Goal: Communication & Community: Answer question/provide support

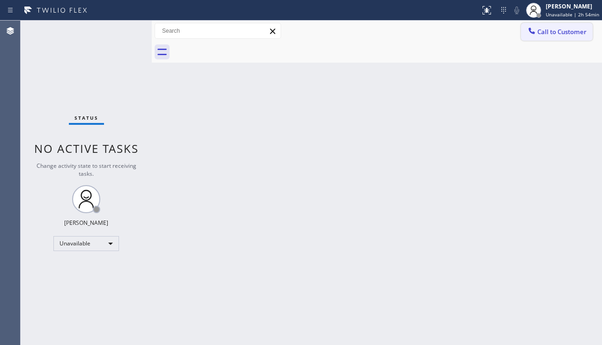
click at [532, 38] on button "Call to Customer" at bounding box center [557, 32] width 72 height 18
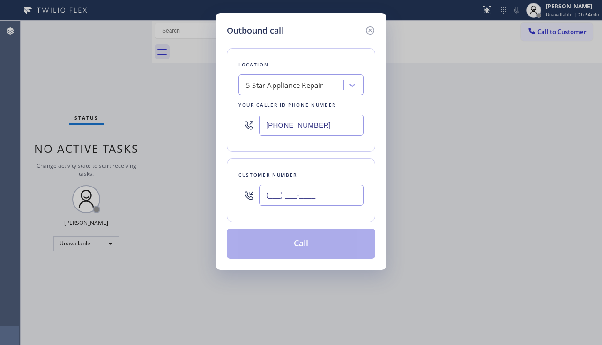
click at [326, 190] on input "(___) ___-____" at bounding box center [311, 195] width 104 height 21
paste input "714) 907-7166"
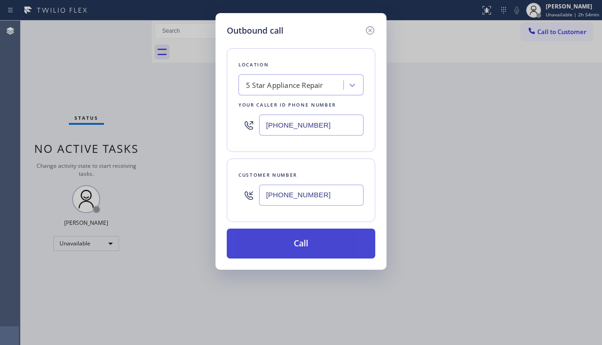
type input "[PHONE_NUMBER]"
click at [309, 242] on button "Call" at bounding box center [301, 244] width 148 height 30
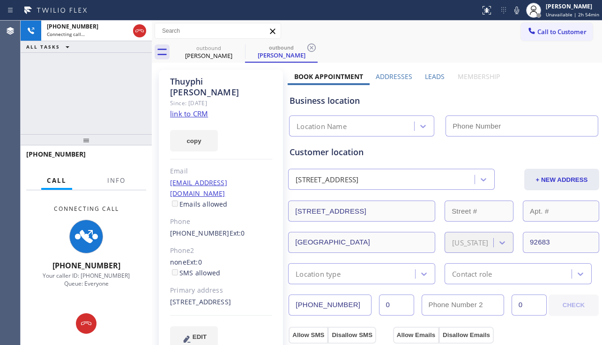
type input "[PHONE_NUMBER]"
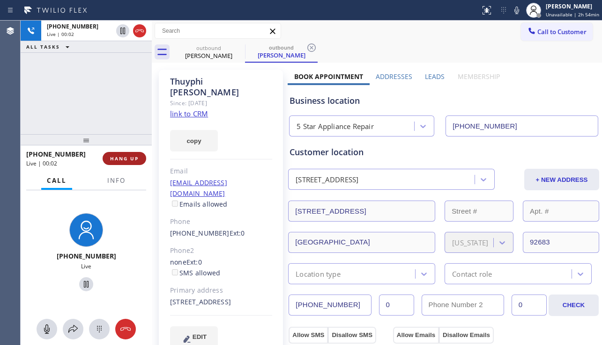
click at [128, 162] on button "HANG UP" at bounding box center [125, 158] width 44 height 13
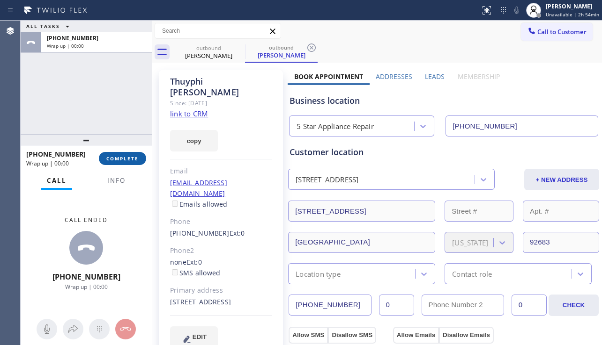
click at [132, 161] on span "COMPLETE" at bounding box center [122, 158] width 32 height 7
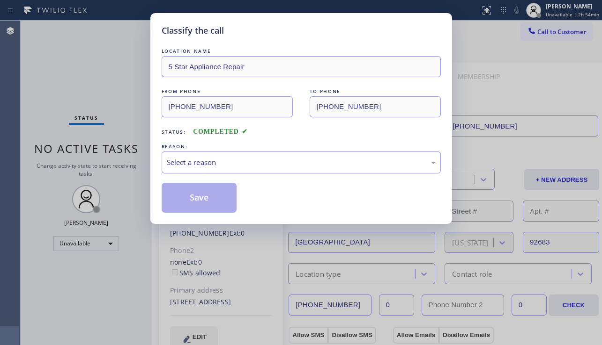
click at [134, 159] on div "Classify the call LOCATION NAME 5 Star Appliance Repair FROM PHONE [PHONE_NUMBE…" at bounding box center [301, 172] width 602 height 345
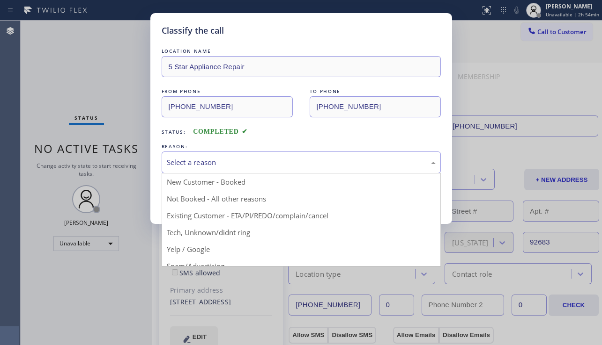
click at [277, 168] on div "Select a reason" at bounding box center [300, 163] width 279 height 22
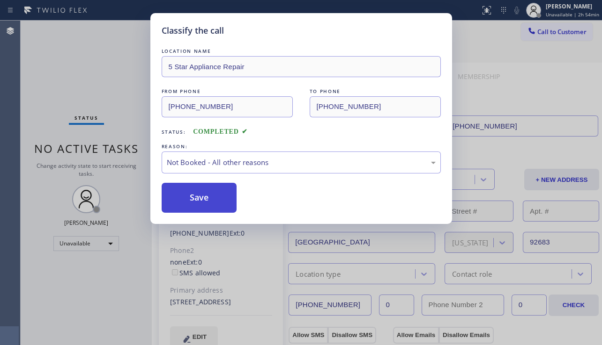
click at [206, 203] on button "Save" at bounding box center [198, 198] width 75 height 30
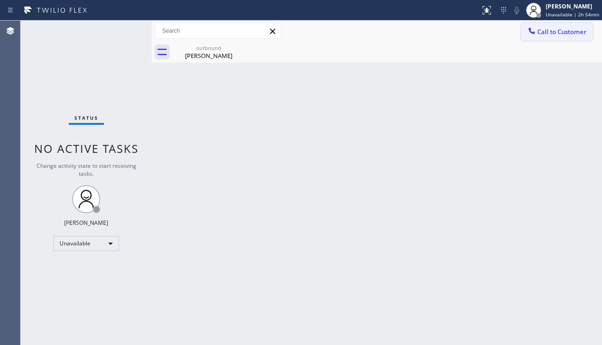
click at [553, 35] on span "Call to Customer" at bounding box center [561, 32] width 49 height 8
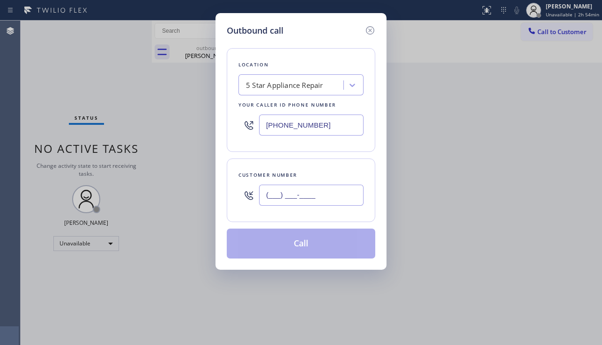
click at [285, 198] on input "(___) ___-____" at bounding box center [311, 195] width 104 height 21
paste input "310) 502-6858"
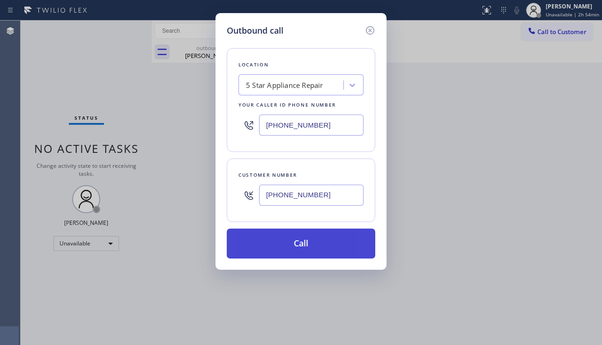
type input "[PHONE_NUMBER]"
click at [272, 241] on button "Call" at bounding box center [301, 244] width 148 height 30
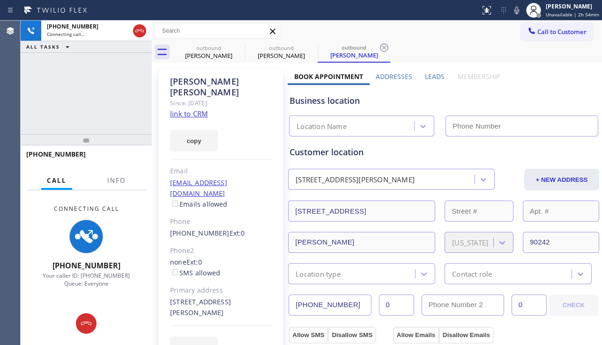
type input "[PHONE_NUMBER]"
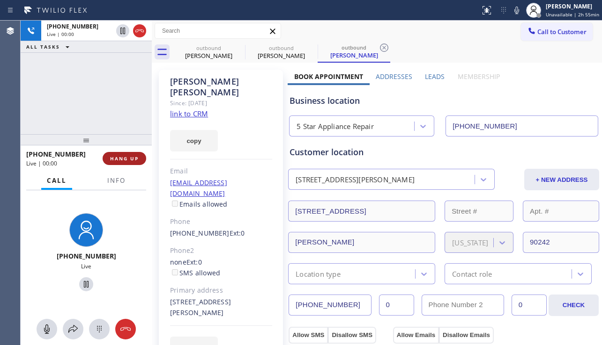
click at [135, 156] on span "HANG UP" at bounding box center [124, 158] width 29 height 7
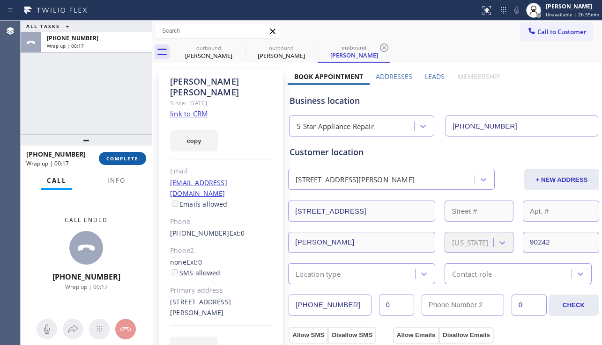
click at [129, 160] on span "COMPLETE" at bounding box center [122, 158] width 32 height 7
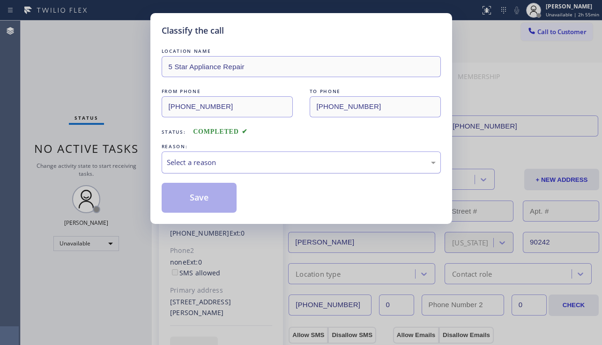
click at [190, 164] on div "Select a reason" at bounding box center [301, 162] width 269 height 11
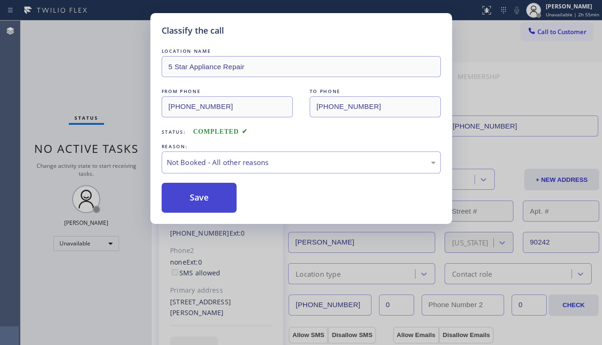
click at [186, 193] on button "Save" at bounding box center [198, 198] width 75 height 30
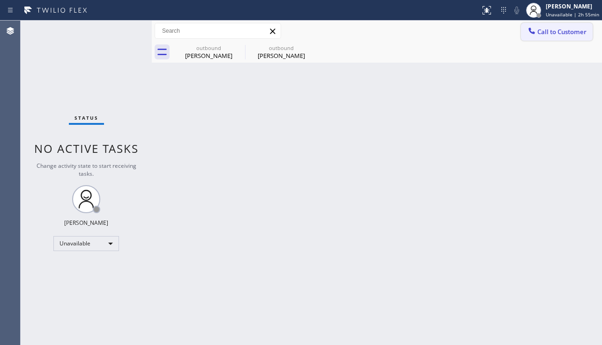
click at [542, 32] on span "Call to Customer" at bounding box center [561, 32] width 49 height 8
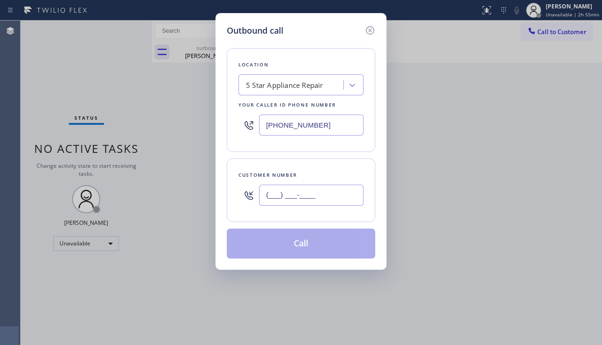
click at [272, 197] on input "(___) ___-____" at bounding box center [311, 195] width 104 height 21
paste input "310) 980-8454"
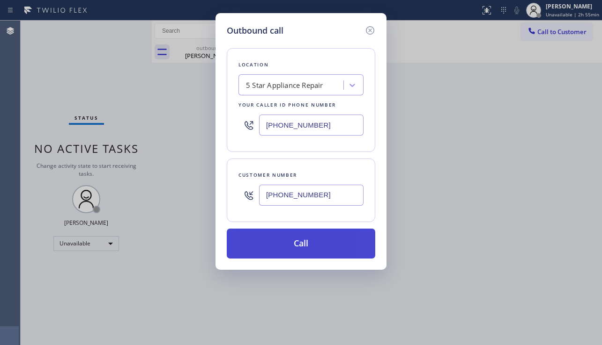
type input "[PHONE_NUMBER]"
click at [294, 242] on button "Call" at bounding box center [301, 244] width 148 height 30
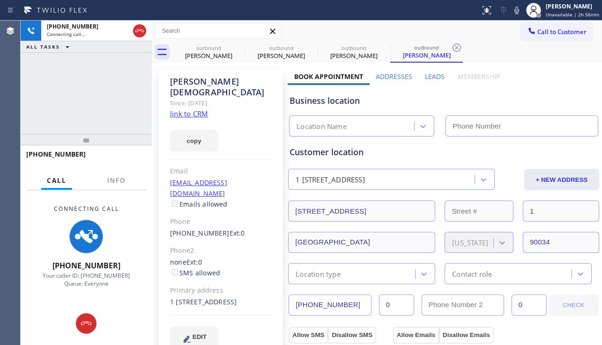
type input "[PHONE_NUMBER]"
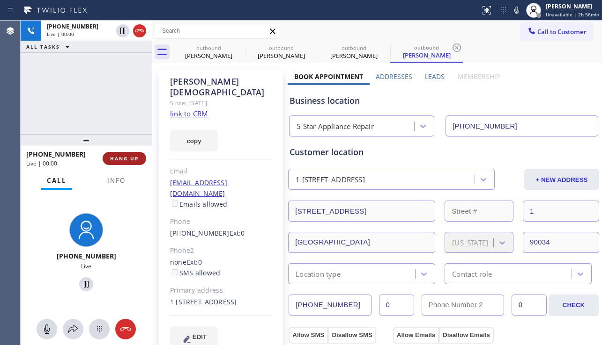
click at [126, 158] on span "HANG UP" at bounding box center [124, 158] width 29 height 7
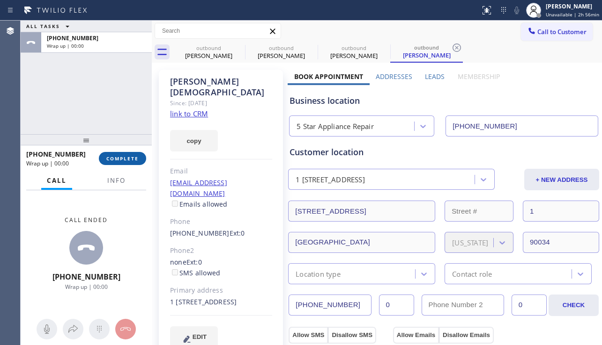
click at [127, 159] on span "COMPLETE" at bounding box center [122, 158] width 32 height 7
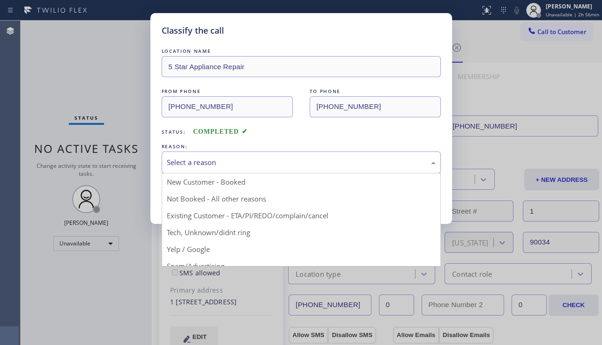
click at [248, 162] on div "Select a reason" at bounding box center [301, 162] width 269 height 11
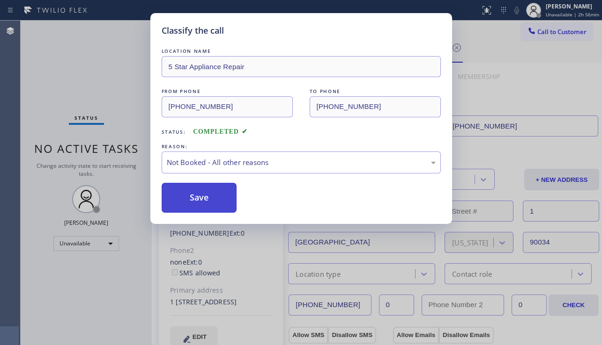
click at [206, 196] on button "Save" at bounding box center [198, 198] width 75 height 30
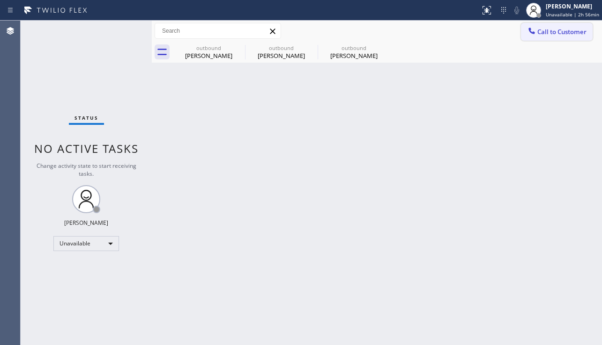
click at [557, 27] on button "Call to Customer" at bounding box center [557, 32] width 72 height 18
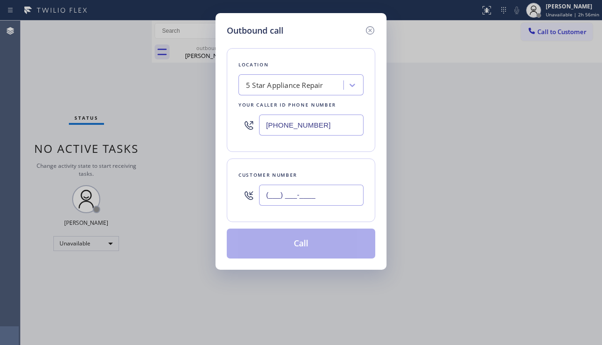
click at [307, 193] on input "(___) ___-____" at bounding box center [311, 195] width 104 height 21
paste input "714) 606-2664"
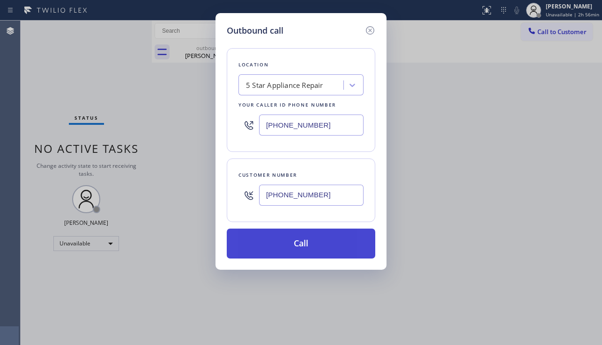
type input "[PHONE_NUMBER]"
click at [301, 241] on button "Call" at bounding box center [301, 244] width 148 height 30
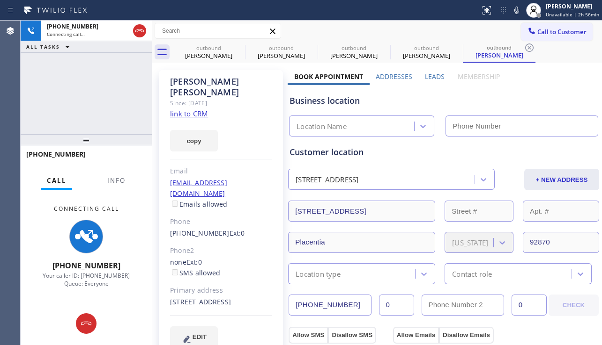
type input "[PHONE_NUMBER]"
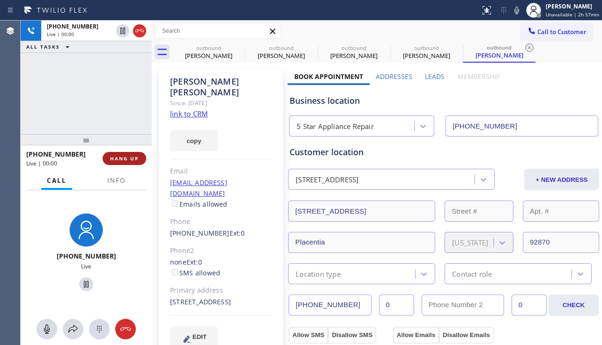
click at [120, 159] on span "HANG UP" at bounding box center [124, 158] width 29 height 7
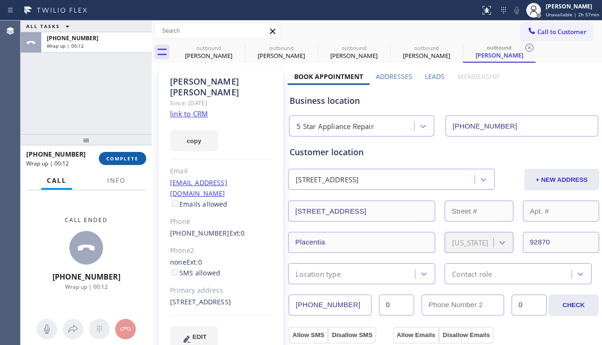
click at [117, 163] on button "COMPLETE" at bounding box center [122, 158] width 47 height 13
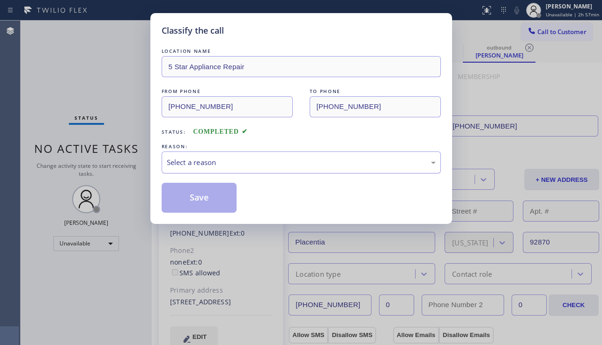
click at [175, 162] on div "Select a reason" at bounding box center [301, 162] width 269 height 11
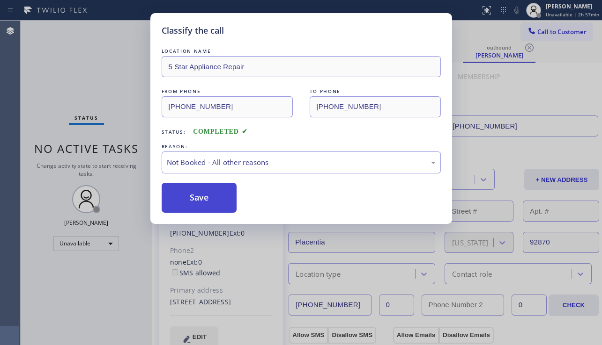
click at [172, 200] on button "Save" at bounding box center [198, 198] width 75 height 30
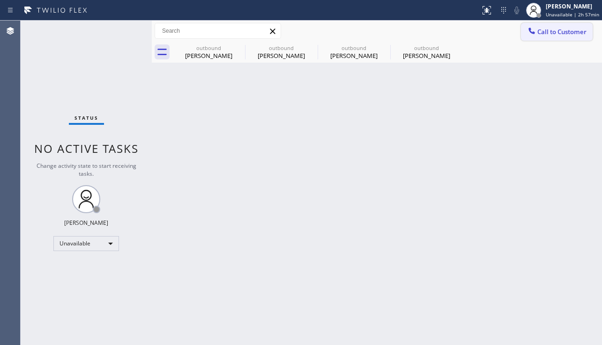
click at [564, 36] on button "Call to Customer" at bounding box center [557, 32] width 72 height 18
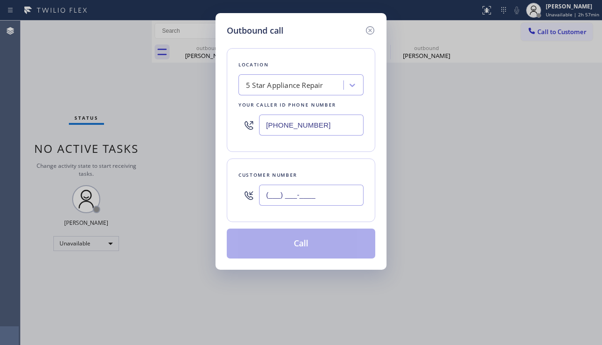
click at [289, 198] on input "(___) ___-____" at bounding box center [311, 195] width 104 height 21
paste input "626) 290-5974"
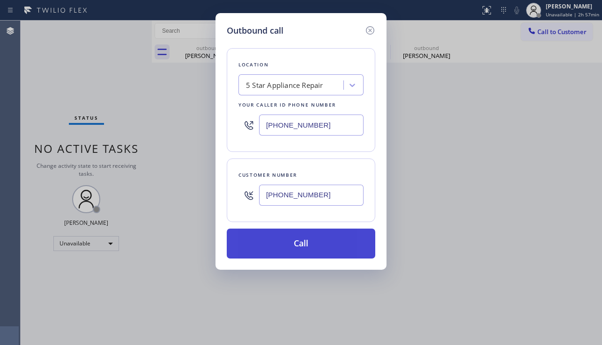
type input "[PHONE_NUMBER]"
click at [279, 242] on button "Call" at bounding box center [301, 244] width 148 height 30
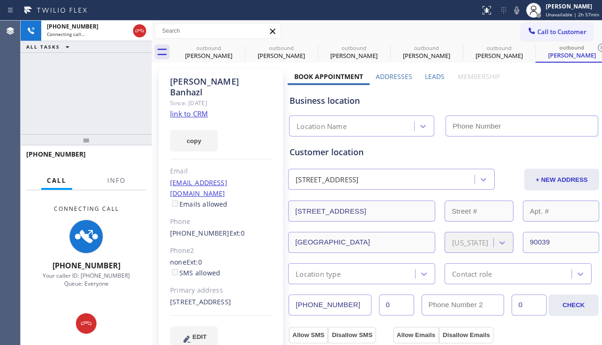
type input "[PHONE_NUMBER]"
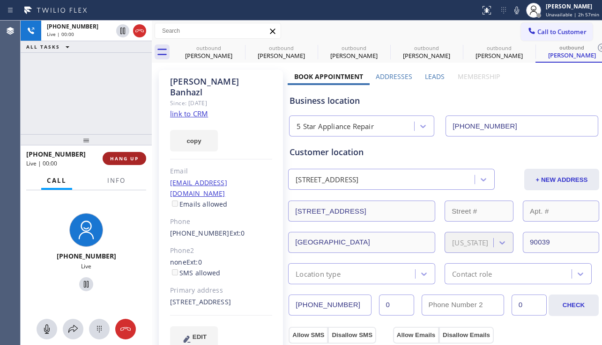
click at [122, 157] on span "HANG UP" at bounding box center [124, 158] width 29 height 7
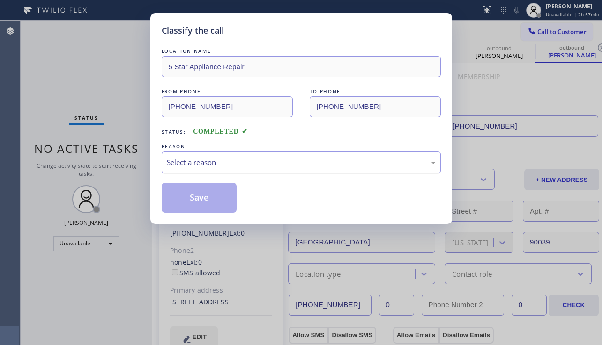
drag, startPoint x: 213, startPoint y: 163, endPoint x: 219, endPoint y: 162, distance: 6.6
click at [219, 161] on div "Select a reason" at bounding box center [301, 162] width 269 height 11
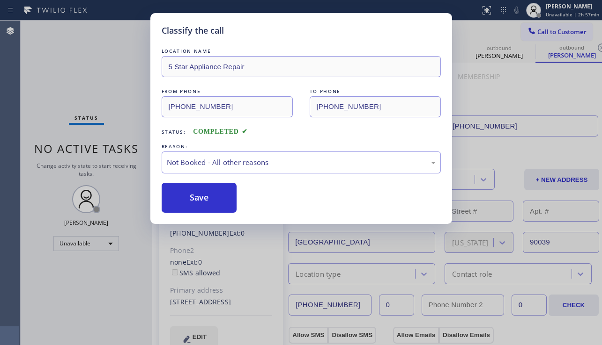
click at [189, 195] on button "Save" at bounding box center [198, 198] width 75 height 30
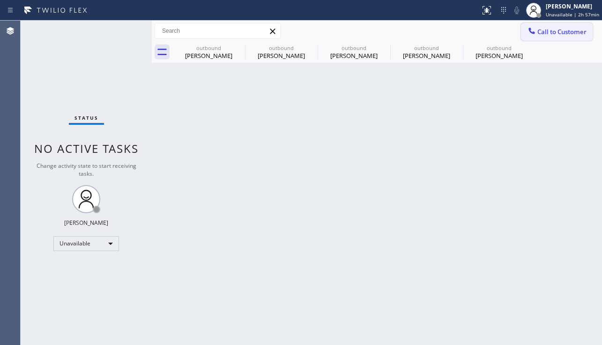
click at [539, 31] on span "Call to Customer" at bounding box center [561, 32] width 49 height 8
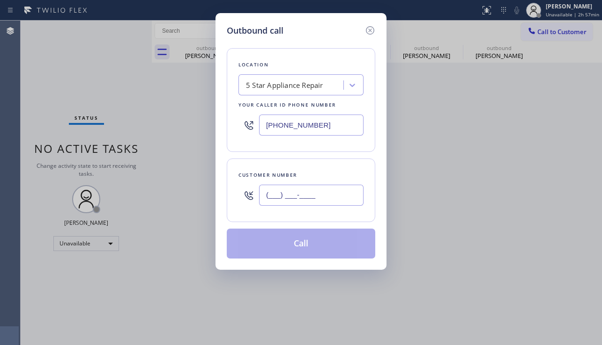
click at [320, 196] on input "(___) ___-____" at bounding box center [311, 195] width 104 height 21
paste input "661) 510-3943"
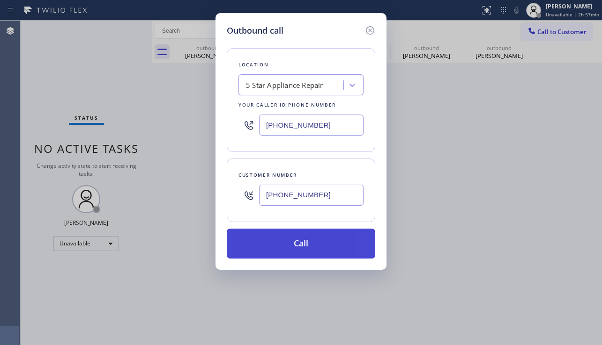
type input "[PHONE_NUMBER]"
click at [283, 248] on button "Call" at bounding box center [301, 244] width 148 height 30
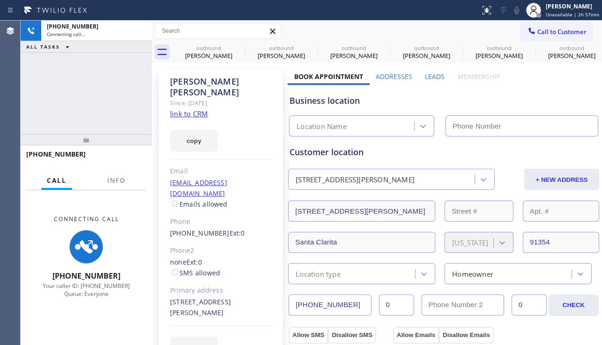
type input "[PHONE_NUMBER]"
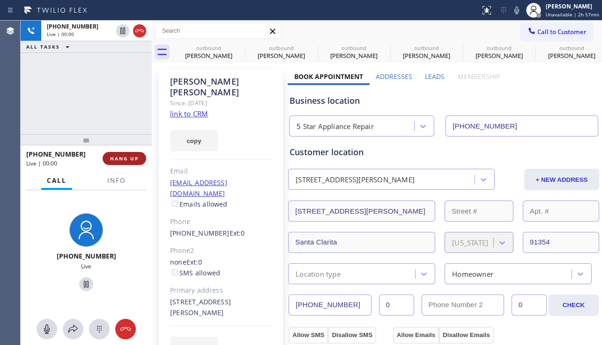
click at [125, 164] on button "HANG UP" at bounding box center [125, 158] width 44 height 13
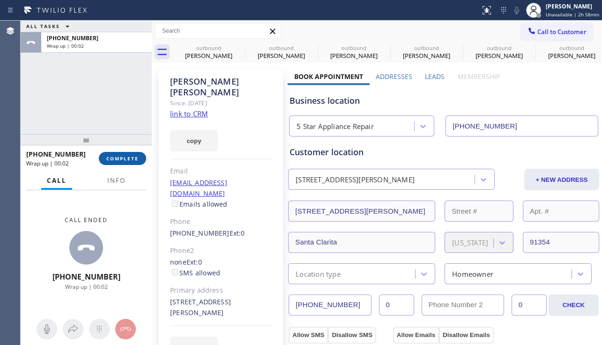
click at [125, 157] on span "COMPLETE" at bounding box center [122, 158] width 32 height 7
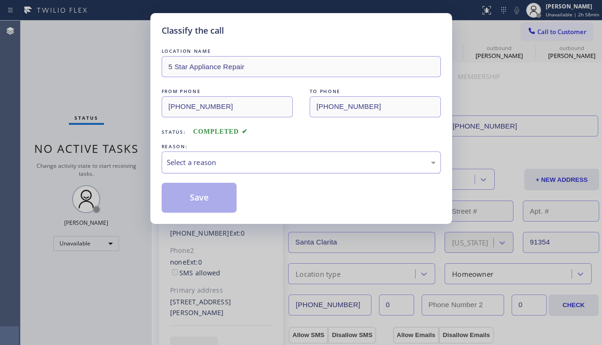
click at [184, 165] on div "Select a reason" at bounding box center [301, 162] width 269 height 11
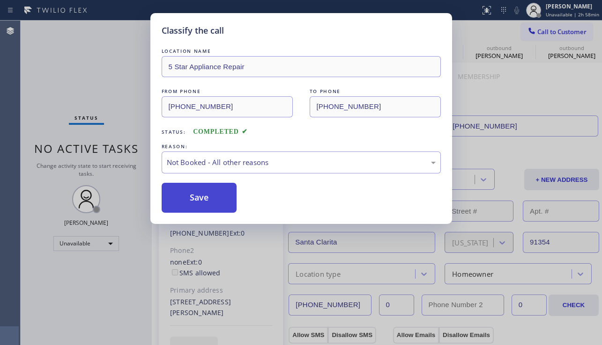
click at [187, 200] on button "Save" at bounding box center [198, 198] width 75 height 30
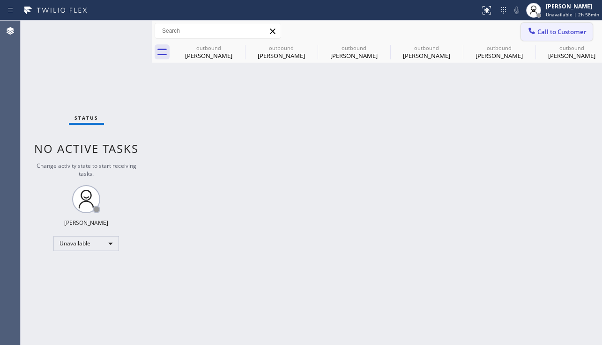
click at [566, 30] on span "Call to Customer" at bounding box center [561, 32] width 49 height 8
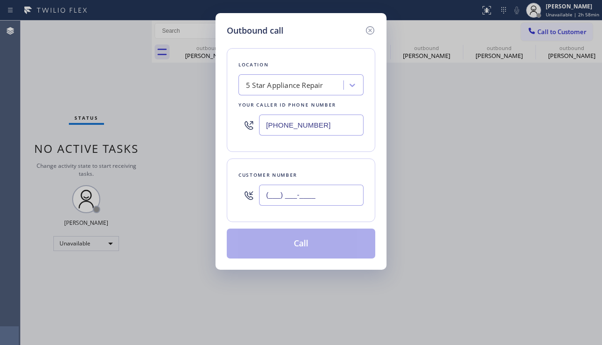
click at [319, 204] on input "(___) ___-____" at bounding box center [311, 195] width 104 height 21
paste input "213) 448-7304"
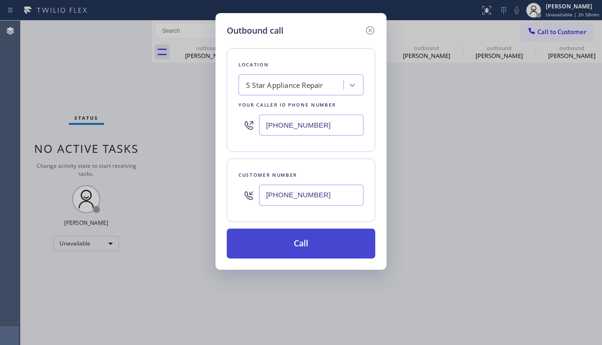
type input "[PHONE_NUMBER]"
click at [300, 242] on button "Call" at bounding box center [301, 244] width 148 height 30
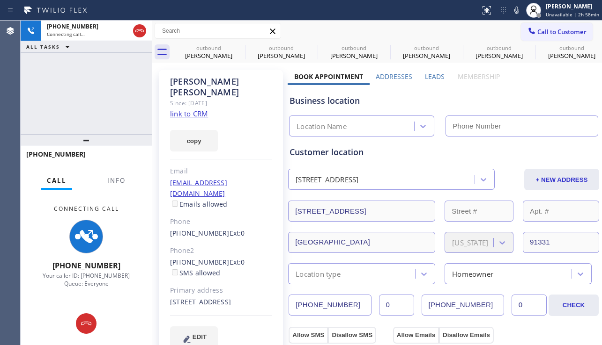
type input "[PHONE_NUMBER]"
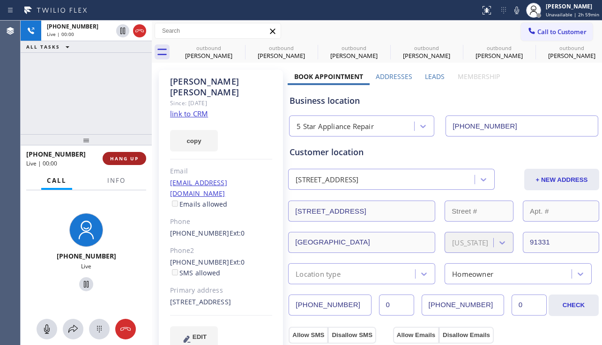
click at [125, 162] on button "HANG UP" at bounding box center [125, 158] width 44 height 13
click at [123, 162] on button "HANG UP" at bounding box center [125, 158] width 44 height 13
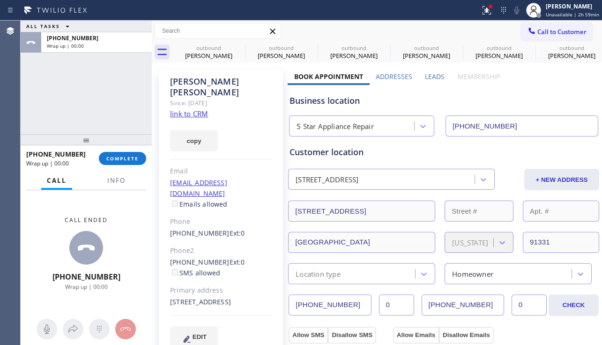
click at [147, 162] on div "[PHONE_NUMBER] Wrap up | 00:00 COMPLETE" at bounding box center [86, 159] width 131 height 26
click at [139, 162] on button "COMPLETE" at bounding box center [122, 158] width 47 height 13
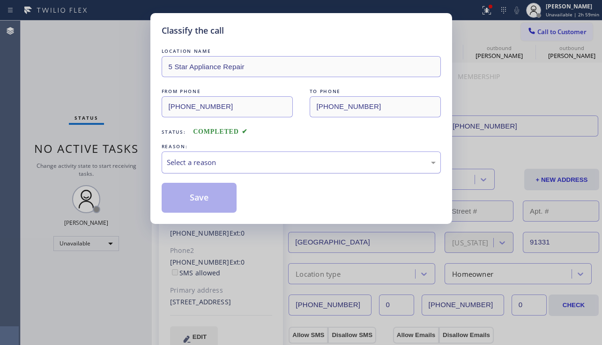
click at [220, 162] on div "Select a reason" at bounding box center [301, 162] width 269 height 11
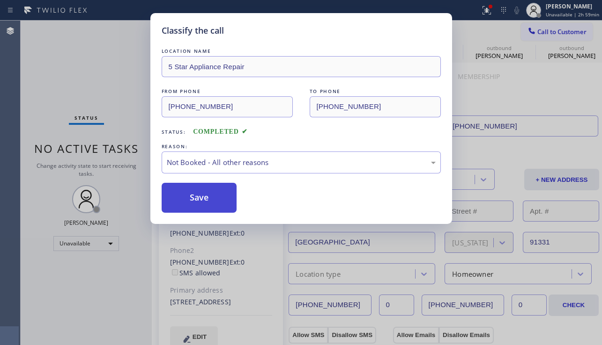
click at [200, 200] on button "Save" at bounding box center [198, 198] width 75 height 30
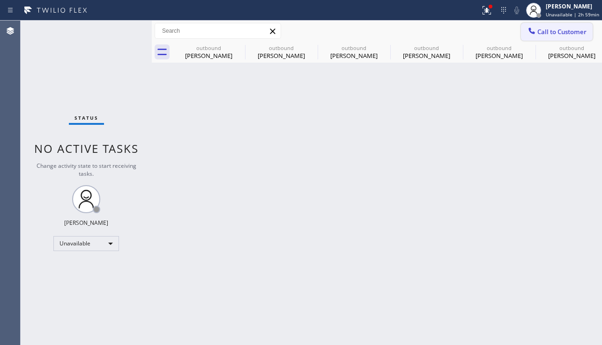
click at [528, 26] on icon at bounding box center [531, 30] width 9 height 9
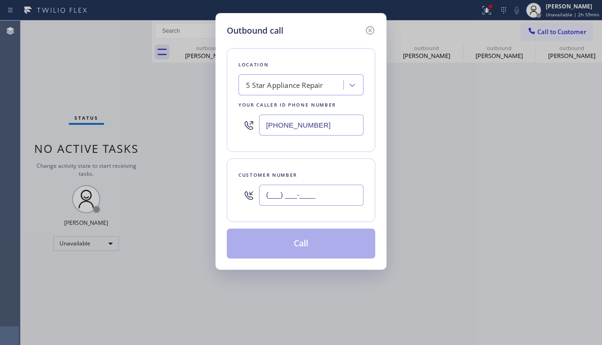
click at [297, 198] on input "(___) ___-____" at bounding box center [311, 195] width 104 height 21
paste input "626) 375-6920"
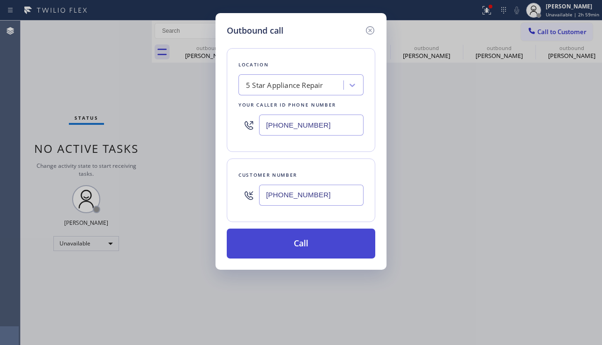
type input "[PHONE_NUMBER]"
click at [283, 246] on button "Call" at bounding box center [301, 244] width 148 height 30
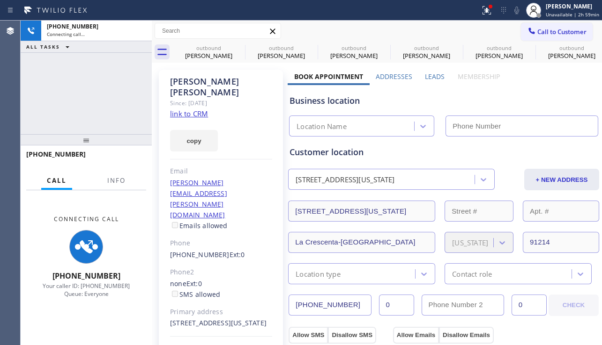
type input "[PHONE_NUMBER]"
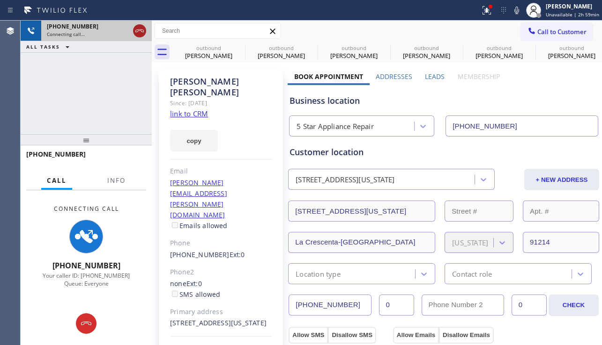
click at [140, 32] on icon at bounding box center [139, 30] width 11 height 11
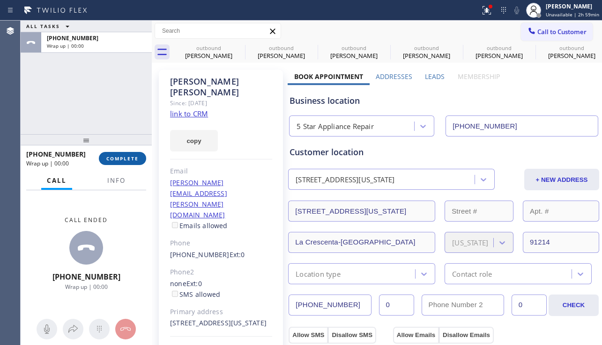
click at [123, 158] on span "COMPLETE" at bounding box center [122, 158] width 32 height 7
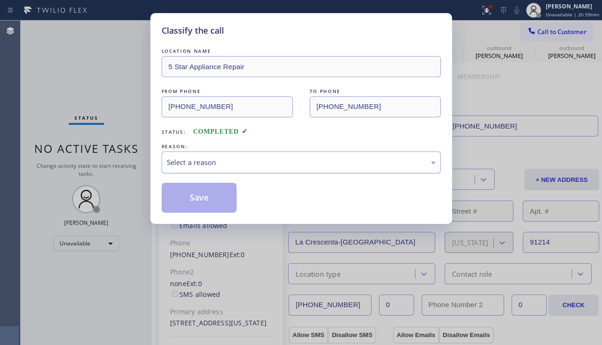
click at [232, 165] on div "Select a reason" at bounding box center [301, 162] width 269 height 11
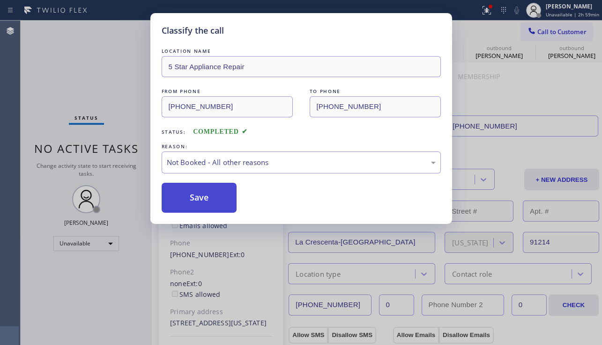
click at [208, 198] on button "Save" at bounding box center [198, 198] width 75 height 30
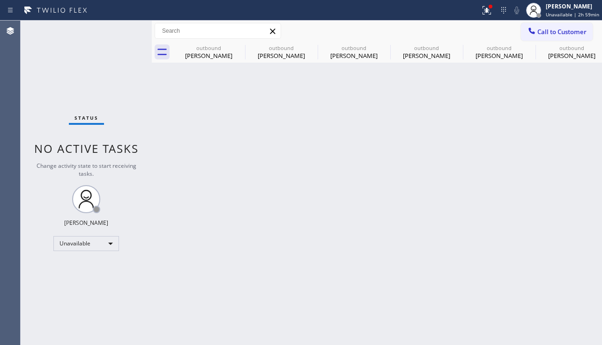
drag, startPoint x: 545, startPoint y: 37, endPoint x: 531, endPoint y: 44, distance: 16.1
click at [545, 37] on button "Call to Customer" at bounding box center [557, 32] width 72 height 18
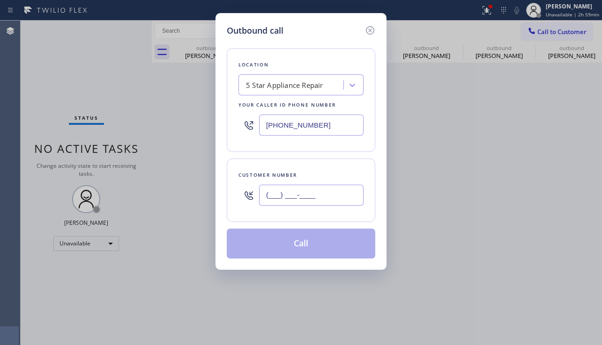
click at [318, 191] on input "(___) ___-____" at bounding box center [311, 195] width 104 height 21
paste input "314) 304-0188"
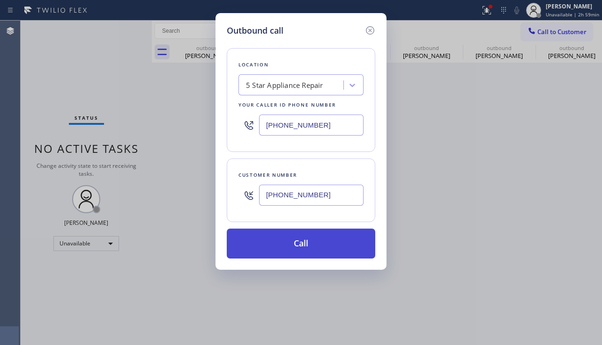
type input "[PHONE_NUMBER]"
click at [304, 242] on button "Call" at bounding box center [301, 244] width 148 height 30
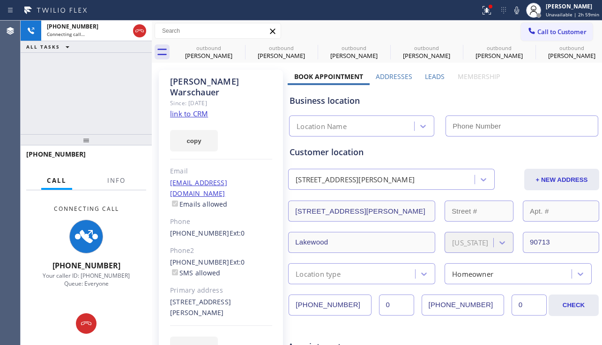
type input "[PHONE_NUMBER]"
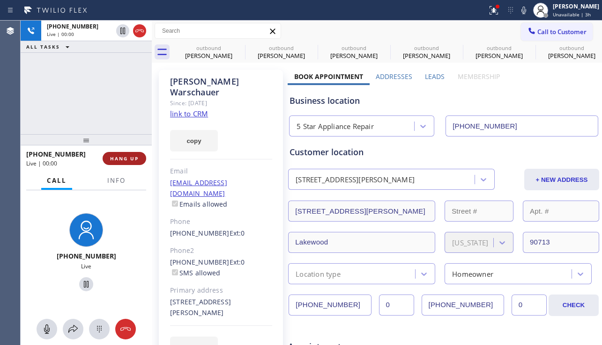
click at [122, 157] on span "HANG UP" at bounding box center [124, 158] width 29 height 7
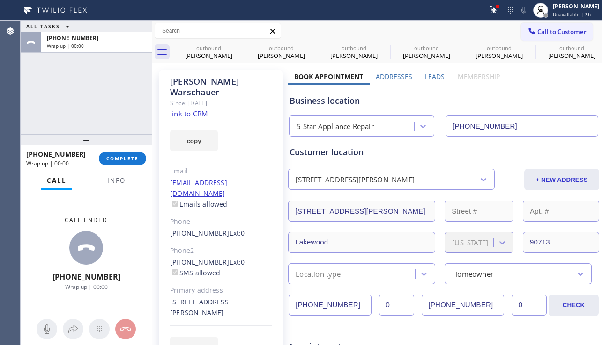
click at [147, 159] on div "[PHONE_NUMBER] Wrap up | 00:00 COMPLETE" at bounding box center [86, 159] width 131 height 26
click at [144, 159] on button "COMPLETE" at bounding box center [122, 158] width 47 height 13
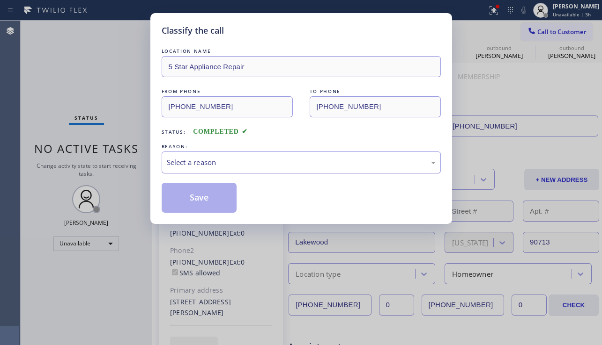
click at [188, 161] on div "Select a reason" at bounding box center [301, 162] width 269 height 11
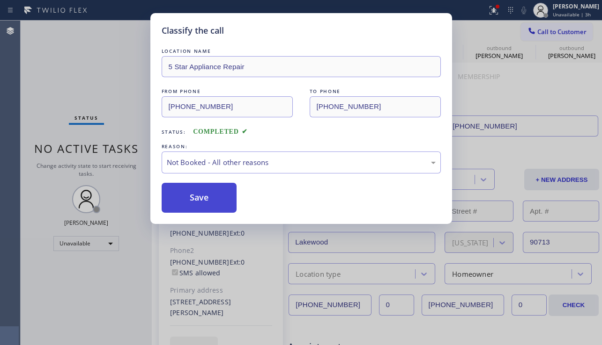
click at [185, 200] on button "Save" at bounding box center [198, 198] width 75 height 30
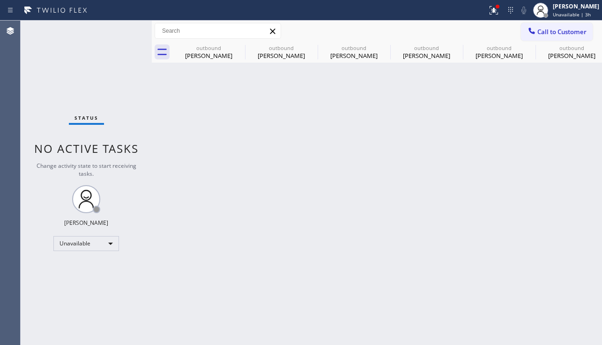
drag, startPoint x: 579, startPoint y: 31, endPoint x: 574, endPoint y: 33, distance: 5.7
click at [579, 31] on span "Call to Customer" at bounding box center [561, 32] width 49 height 8
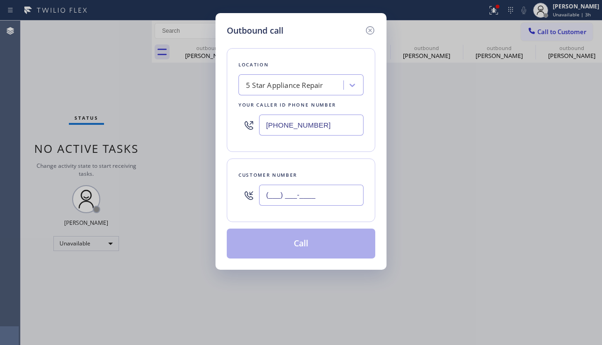
click at [341, 187] on input "(___) ___-____" at bounding box center [311, 195] width 104 height 21
paste input "310) 228-8588"
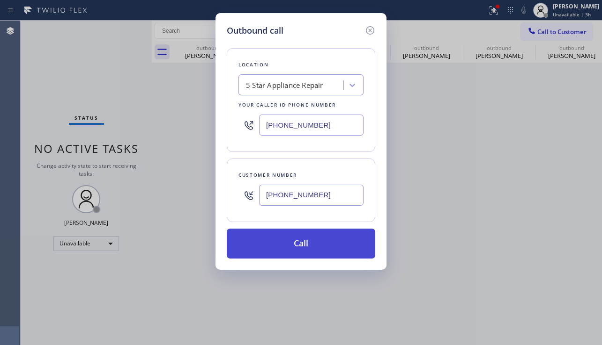
type input "[PHONE_NUMBER]"
click at [311, 239] on button "Call" at bounding box center [301, 244] width 148 height 30
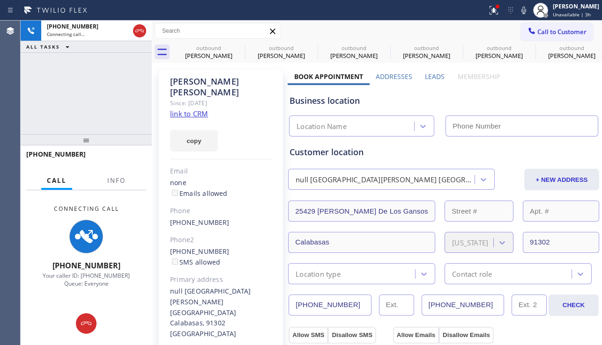
type input "[PHONE_NUMBER]"
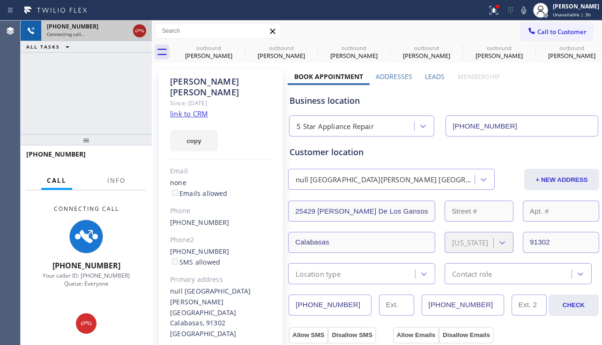
click at [140, 31] on icon at bounding box center [139, 30] width 11 height 11
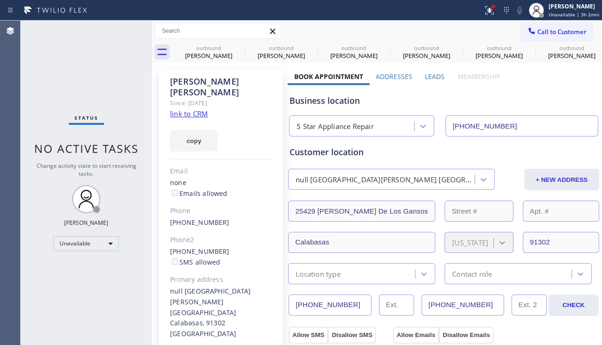
click at [561, 29] on span "Call to Customer" at bounding box center [561, 32] width 49 height 8
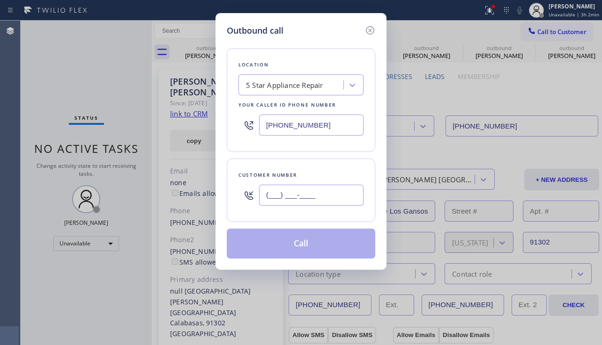
click at [298, 200] on input "(___) ___-____" at bounding box center [311, 195] width 104 height 21
paste input "626) 712-6815"
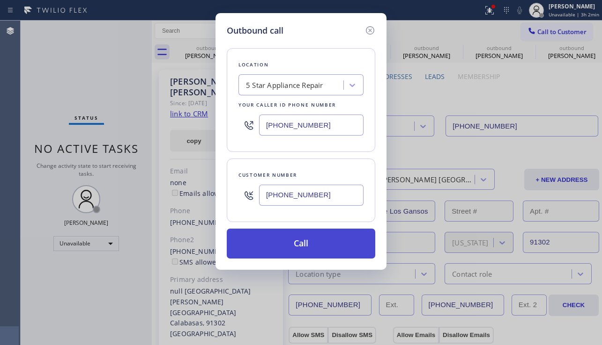
type input "[PHONE_NUMBER]"
click at [267, 246] on button "Call" at bounding box center [301, 244] width 148 height 30
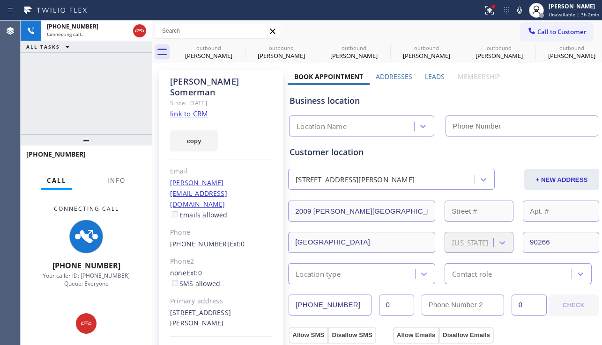
type input "[PHONE_NUMBER]"
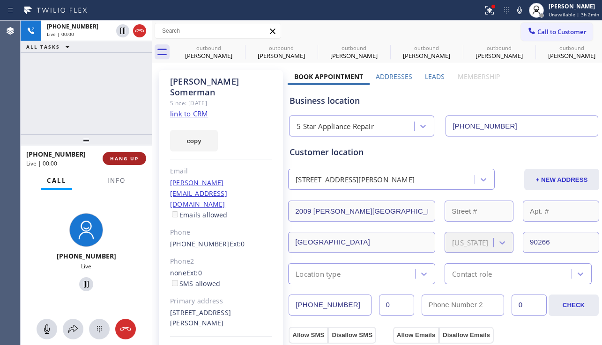
click at [130, 161] on span "HANG UP" at bounding box center [124, 158] width 29 height 7
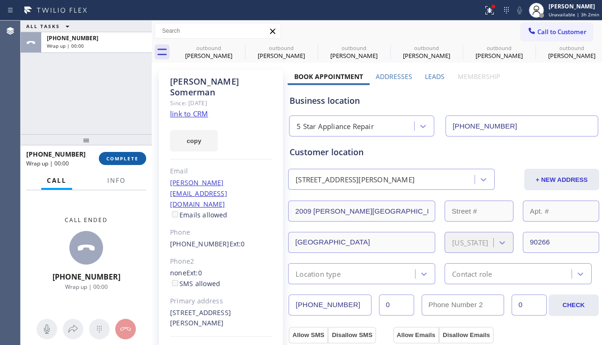
click at [130, 161] on span "COMPLETE" at bounding box center [122, 158] width 32 height 7
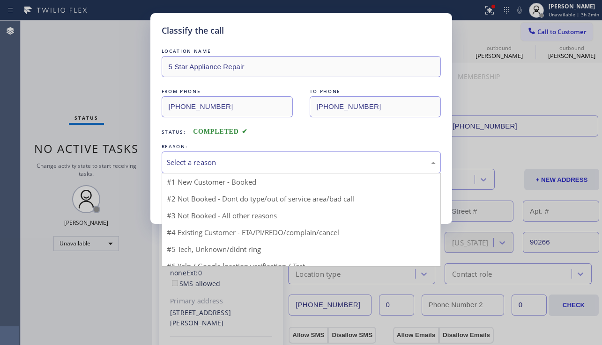
click at [206, 159] on div "Select a reason" at bounding box center [301, 162] width 269 height 11
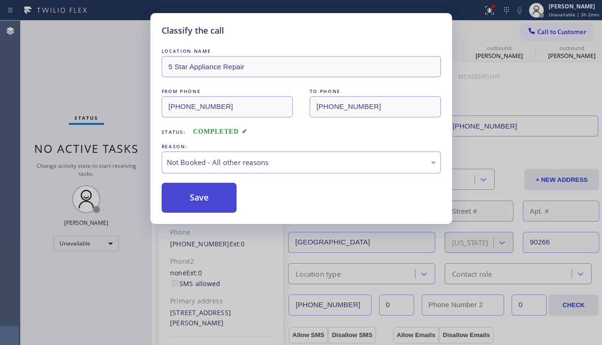
click at [189, 198] on button "Save" at bounding box center [198, 198] width 75 height 30
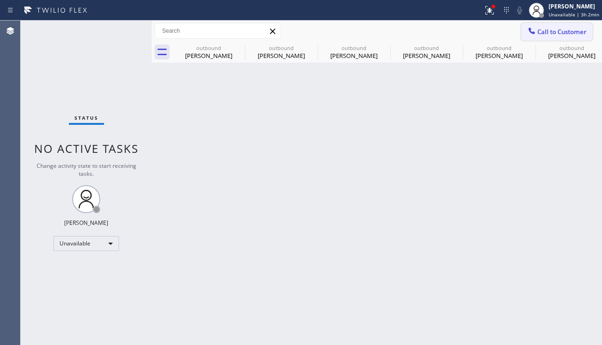
click at [548, 32] on span "Call to Customer" at bounding box center [561, 32] width 49 height 8
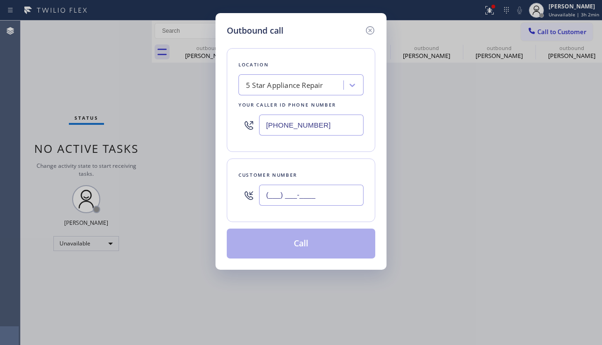
click at [304, 199] on input "(___) ___-____" at bounding box center [311, 195] width 104 height 21
paste input "916) 947-6114"
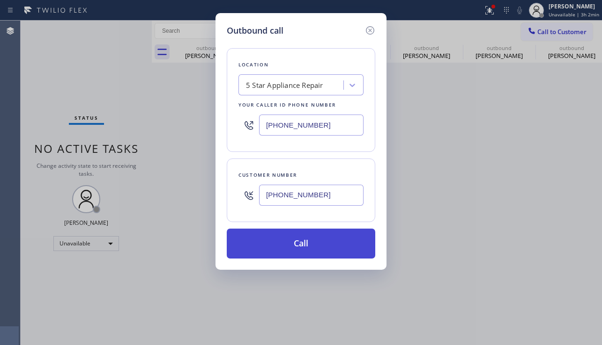
type input "[PHONE_NUMBER]"
click at [286, 250] on button "Call" at bounding box center [301, 244] width 148 height 30
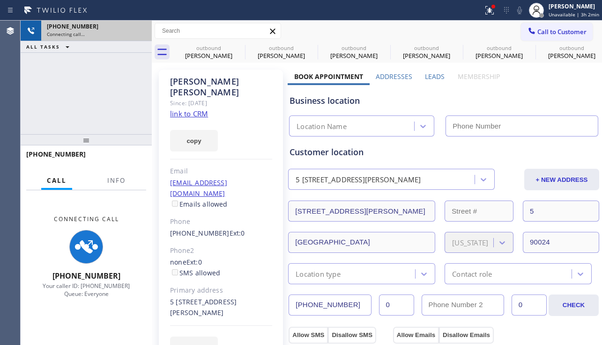
type input "[PHONE_NUMBER]"
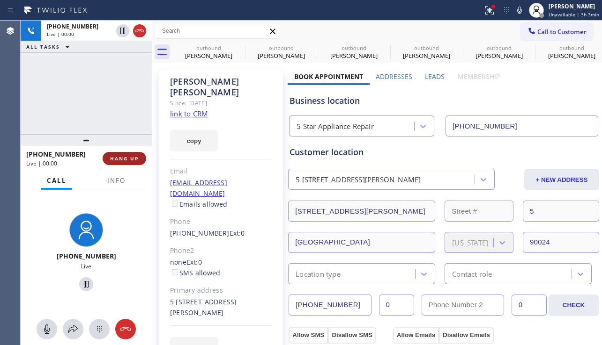
click at [139, 161] on button "HANG UP" at bounding box center [125, 158] width 44 height 13
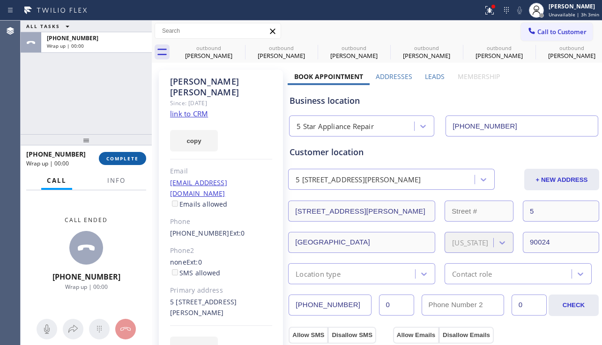
click at [139, 160] on button "COMPLETE" at bounding box center [122, 158] width 47 height 13
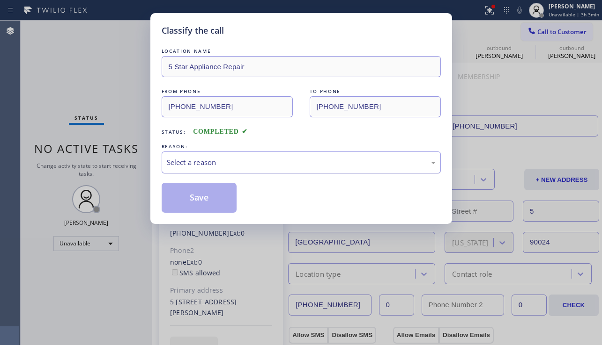
click at [221, 167] on div "Select a reason" at bounding box center [301, 162] width 269 height 11
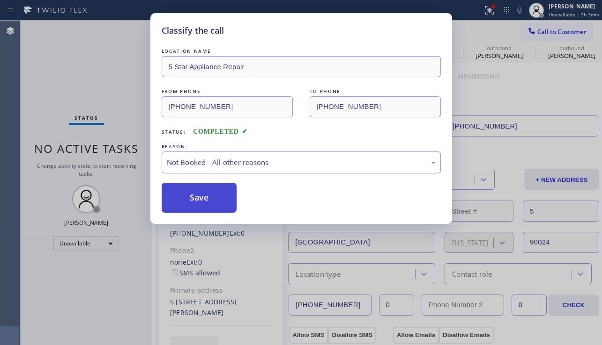
click at [196, 202] on button "Save" at bounding box center [198, 198] width 75 height 30
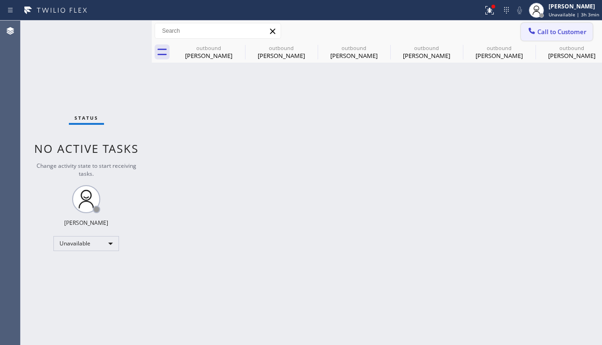
click at [543, 32] on span "Call to Customer" at bounding box center [561, 32] width 49 height 8
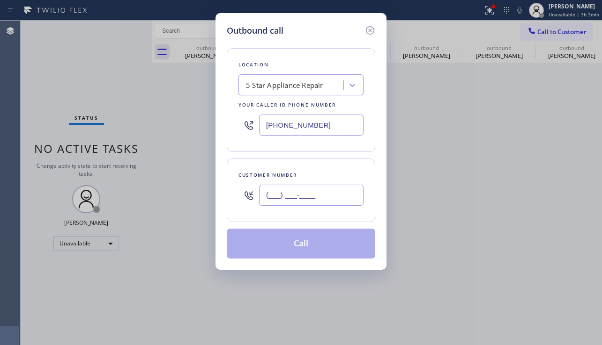
click at [304, 201] on input "(___) ___-____" at bounding box center [311, 195] width 104 height 21
paste input "310) 488-5779"
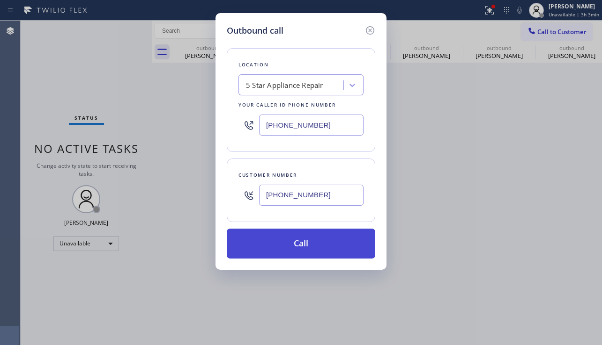
type input "[PHONE_NUMBER]"
click at [288, 245] on button "Call" at bounding box center [301, 244] width 148 height 30
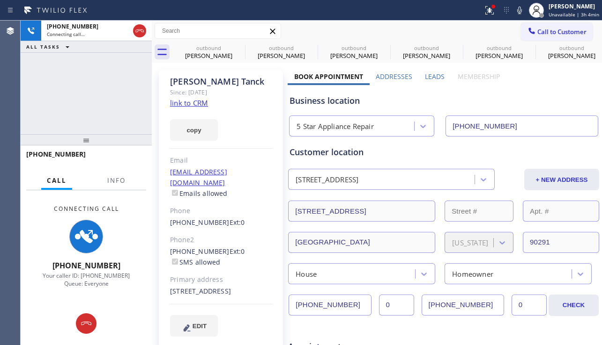
type input "[PHONE_NUMBER]"
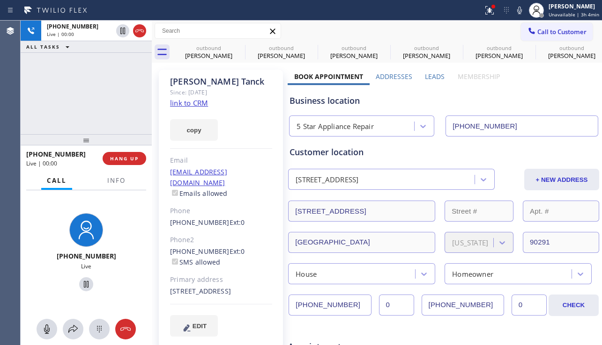
click at [130, 159] on span "HANG UP" at bounding box center [124, 158] width 29 height 7
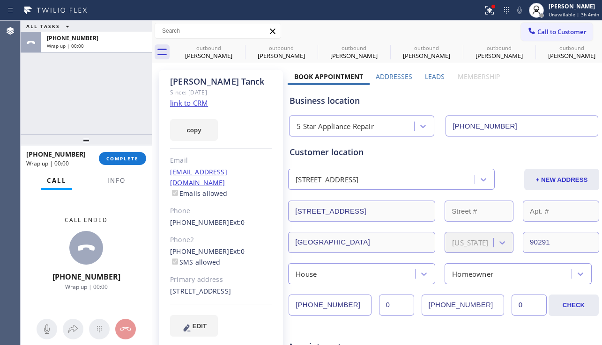
click at [130, 159] on span "COMPLETE" at bounding box center [122, 158] width 32 height 7
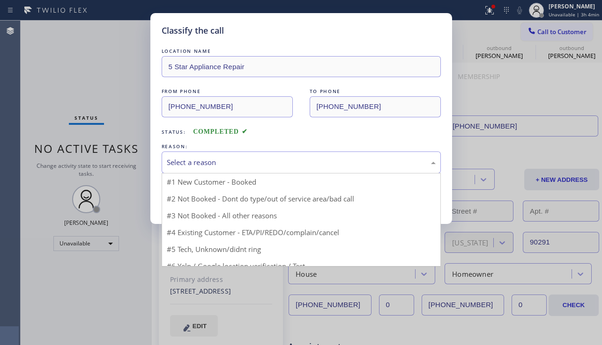
click at [191, 163] on div "Select a reason" at bounding box center [301, 162] width 269 height 11
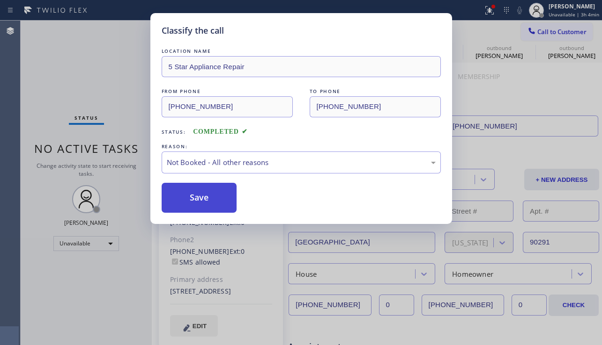
click at [189, 194] on button "Save" at bounding box center [198, 198] width 75 height 30
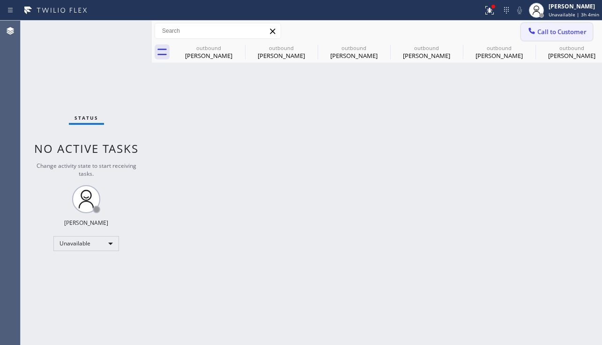
click at [533, 32] on icon at bounding box center [531, 31] width 6 height 6
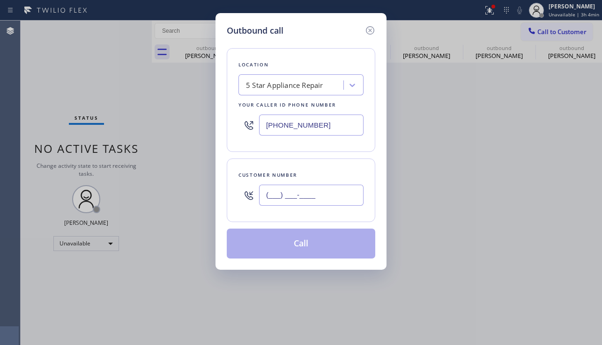
click at [311, 190] on input "(___) ___-____" at bounding box center [311, 195] width 104 height 21
paste input "310) 592-9147"
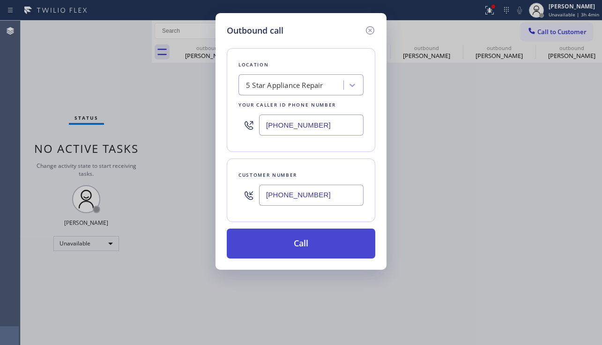
type input "[PHONE_NUMBER]"
click at [267, 240] on button "Call" at bounding box center [301, 244] width 148 height 30
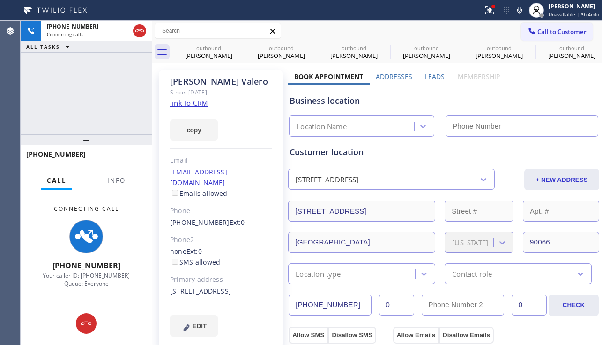
type input "[PHONE_NUMBER]"
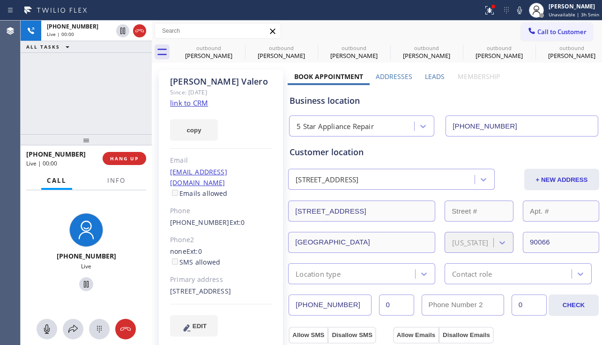
click at [125, 164] on button "HANG UP" at bounding box center [125, 158] width 44 height 13
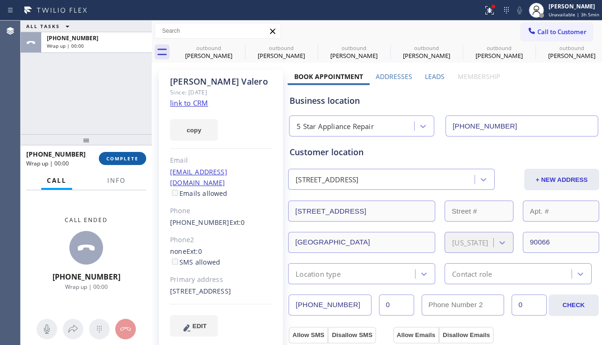
click at [128, 162] on button "COMPLETE" at bounding box center [122, 158] width 47 height 13
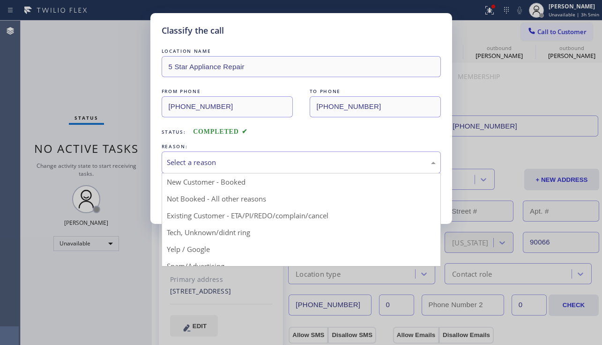
click at [171, 165] on div "Select a reason" at bounding box center [301, 162] width 269 height 11
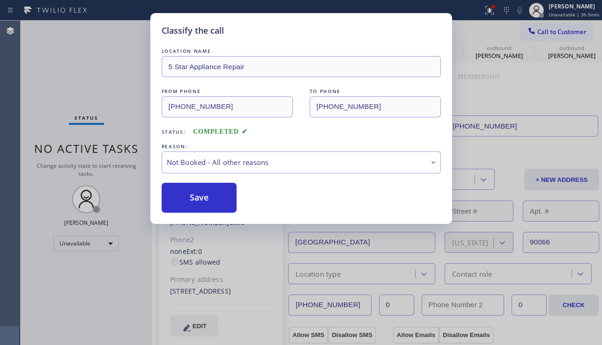
click at [176, 195] on button "Save" at bounding box center [198, 198] width 75 height 30
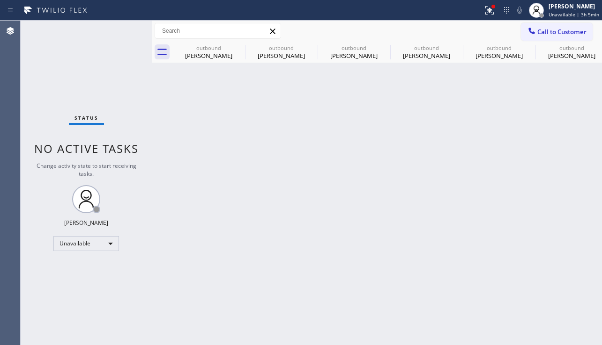
drag, startPoint x: 539, startPoint y: 33, endPoint x: 439, endPoint y: 95, distance: 117.9
click at [539, 33] on span "Call to Customer" at bounding box center [561, 32] width 49 height 8
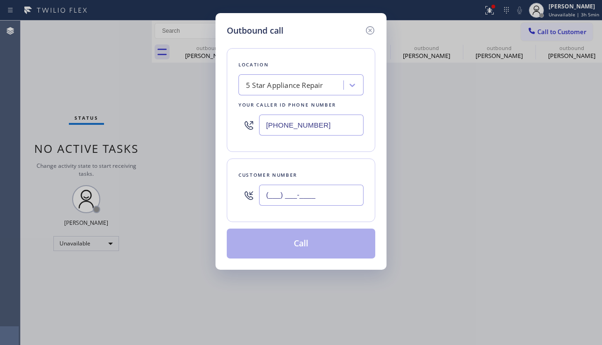
click at [291, 202] on input "(___) ___-____" at bounding box center [311, 195] width 104 height 21
paste input "310) 270-3041"
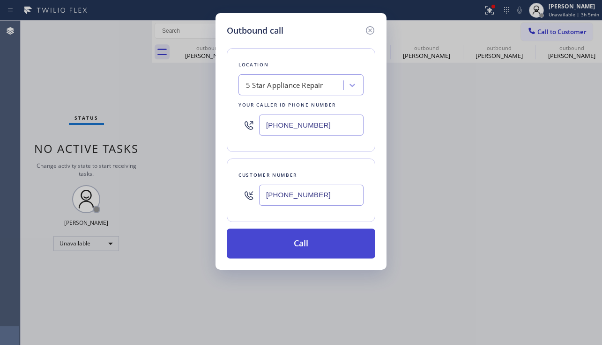
type input "[PHONE_NUMBER]"
click at [272, 244] on button "Call" at bounding box center [301, 244] width 148 height 30
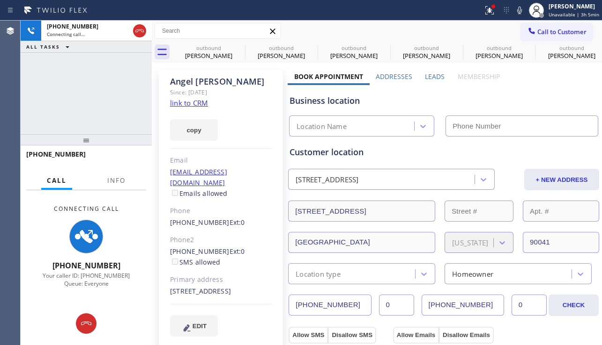
type input "[PHONE_NUMBER]"
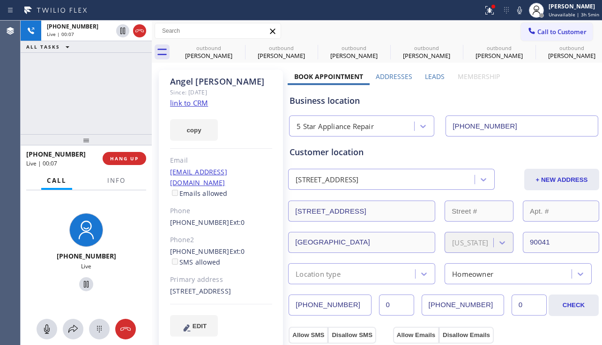
click at [120, 166] on div "[PHONE_NUMBER] Live | 00:07 HANG UP" at bounding box center [86, 159] width 120 height 24
click at [119, 158] on span "HANG UP" at bounding box center [124, 158] width 29 height 7
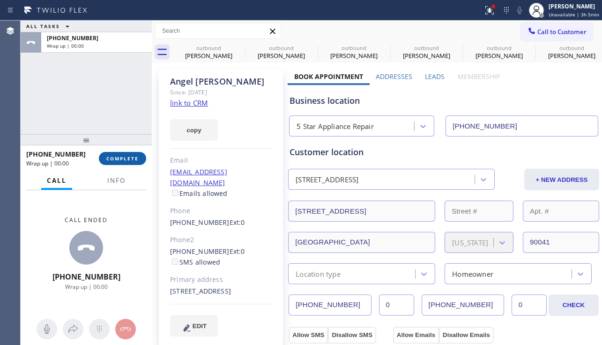
click at [119, 158] on span "COMPLETE" at bounding box center [122, 158] width 32 height 7
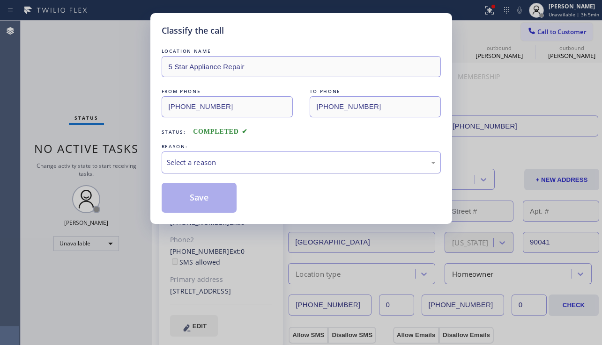
click at [169, 161] on div "Select a reason" at bounding box center [301, 162] width 269 height 11
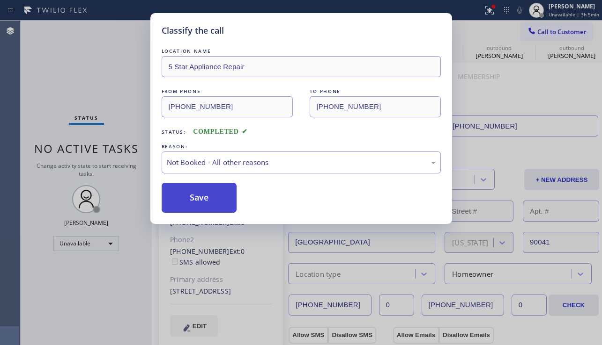
click at [181, 196] on button "Save" at bounding box center [198, 198] width 75 height 30
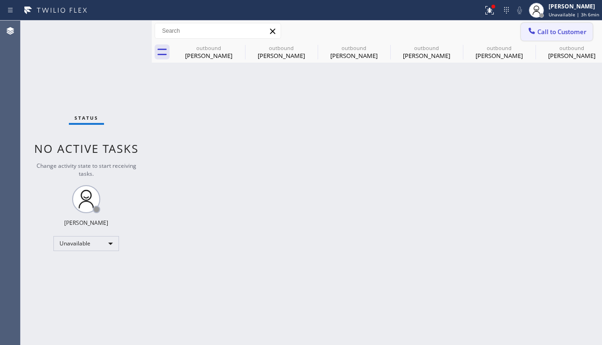
click at [554, 30] on span "Call to Customer" at bounding box center [561, 32] width 49 height 8
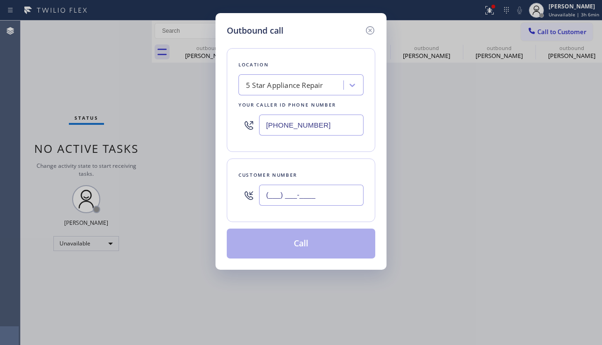
click at [309, 203] on input "(___) ___-____" at bounding box center [311, 195] width 104 height 21
paste input "310) 251-9161"
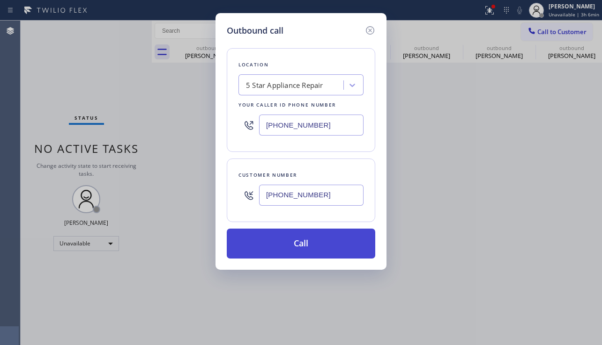
type input "[PHONE_NUMBER]"
click at [294, 246] on button "Call" at bounding box center [301, 244] width 148 height 30
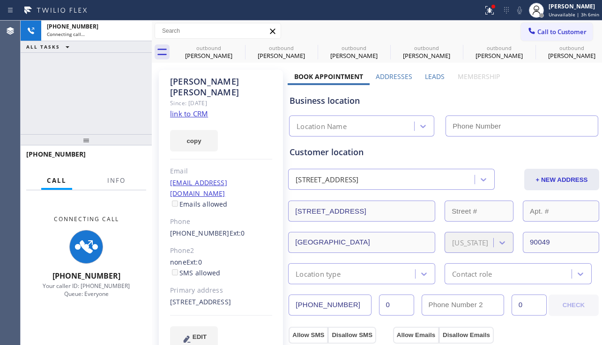
type input "[PHONE_NUMBER]"
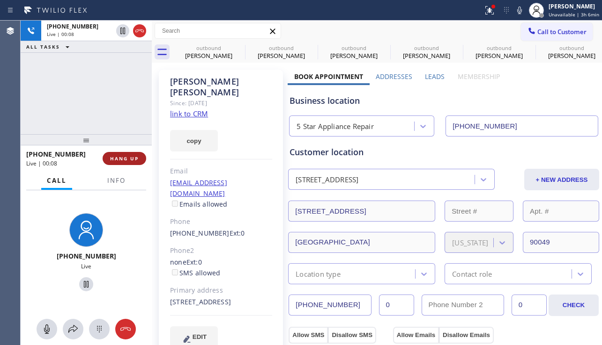
click at [120, 157] on span "HANG UP" at bounding box center [124, 158] width 29 height 7
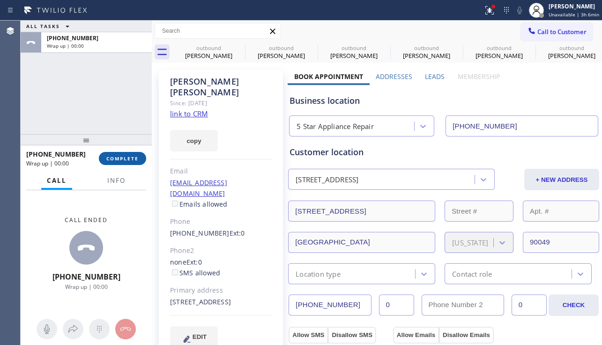
click at [123, 156] on span "COMPLETE" at bounding box center [122, 158] width 32 height 7
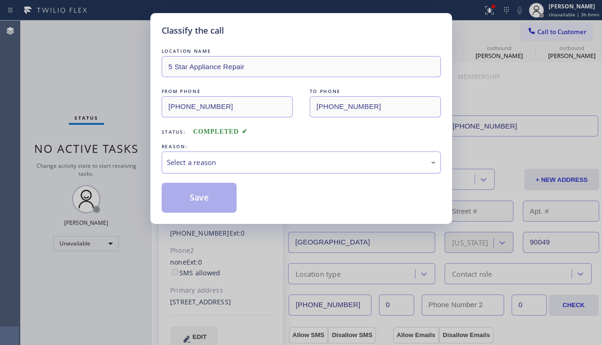
click at [237, 161] on div "Select a reason" at bounding box center [301, 162] width 269 height 11
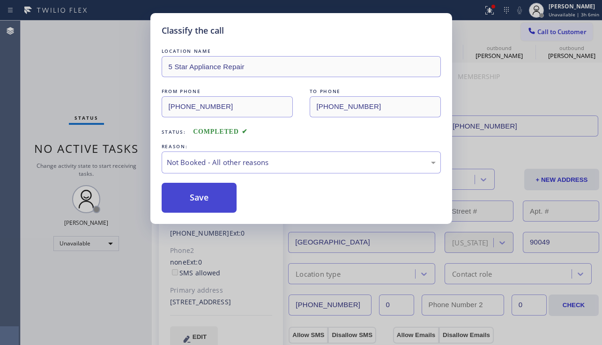
click at [192, 196] on button "Save" at bounding box center [198, 198] width 75 height 30
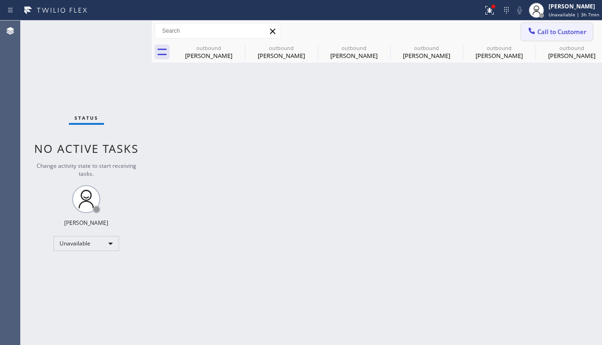
click at [546, 36] on span "Call to Customer" at bounding box center [561, 32] width 49 height 8
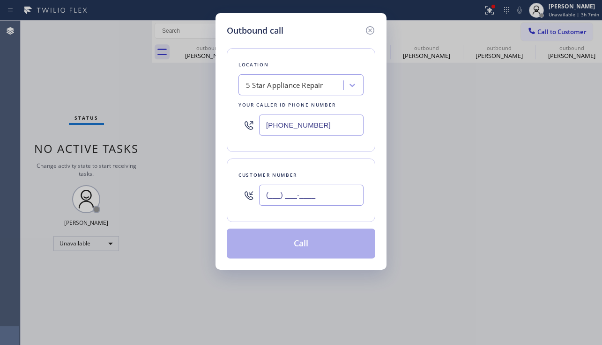
click at [281, 194] on input "(___) ___-____" at bounding box center [311, 195] width 104 height 21
paste input "818) 540-6427"
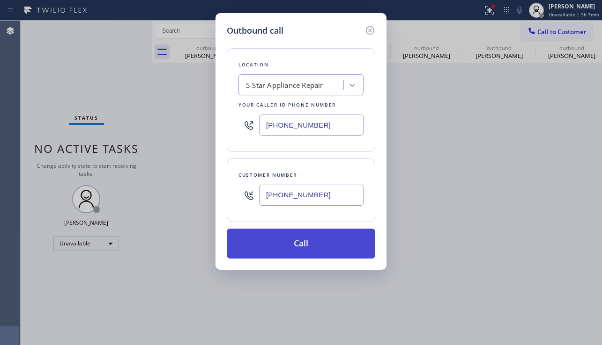
type input "[PHONE_NUMBER]"
click at [275, 244] on button "Call" at bounding box center [301, 244] width 148 height 30
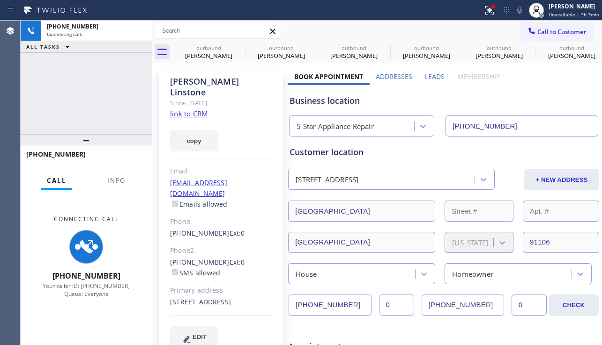
type input "[PHONE_NUMBER]"
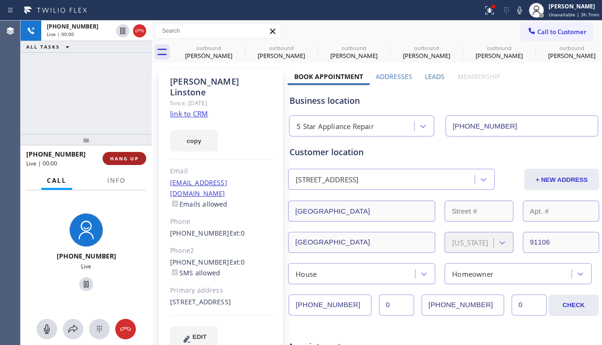
click at [131, 154] on button "HANG UP" at bounding box center [125, 158] width 44 height 13
click at [132, 154] on button "HANG UP" at bounding box center [125, 158] width 44 height 13
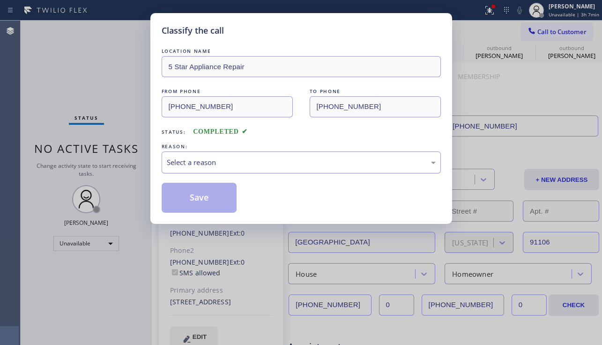
click at [182, 163] on div "Select a reason" at bounding box center [301, 162] width 269 height 11
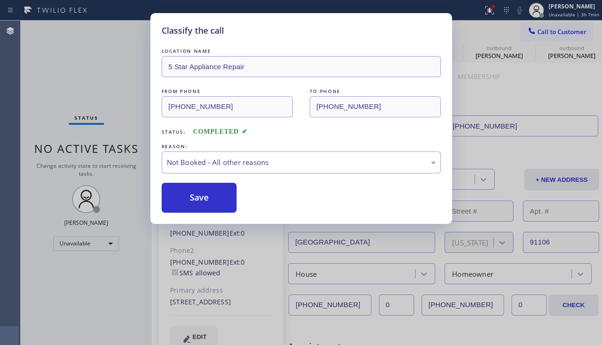
click at [182, 195] on button "Save" at bounding box center [198, 198] width 75 height 30
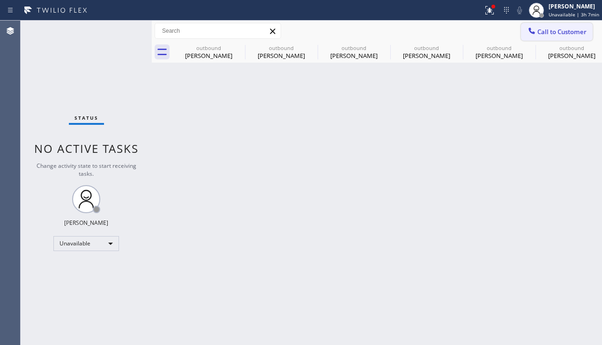
click at [551, 30] on span "Call to Customer" at bounding box center [561, 32] width 49 height 8
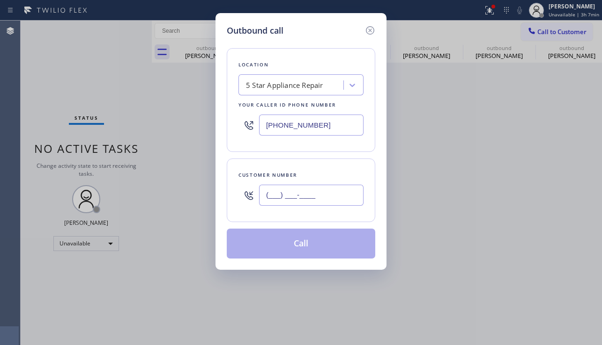
click at [340, 191] on input "(___) ___-____" at bounding box center [311, 195] width 104 height 21
paste input "714) 614-5016"
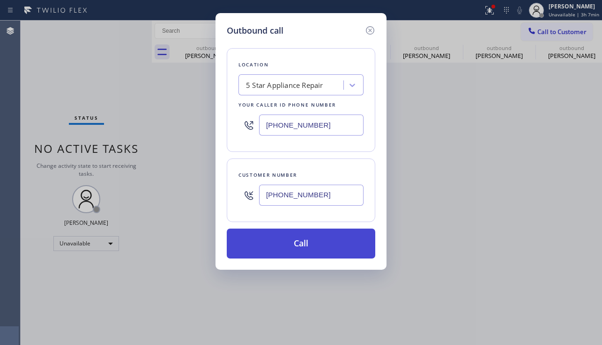
type input "[PHONE_NUMBER]"
click at [297, 238] on button "Call" at bounding box center [301, 244] width 148 height 30
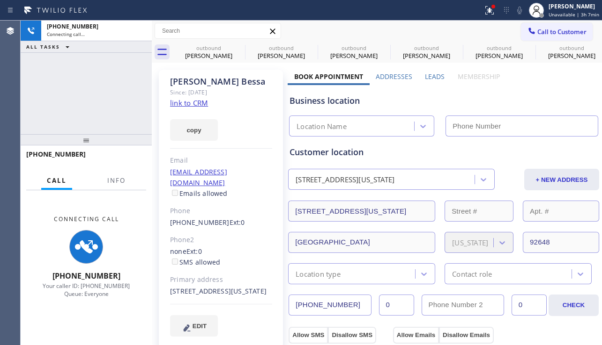
type input "[PHONE_NUMBER]"
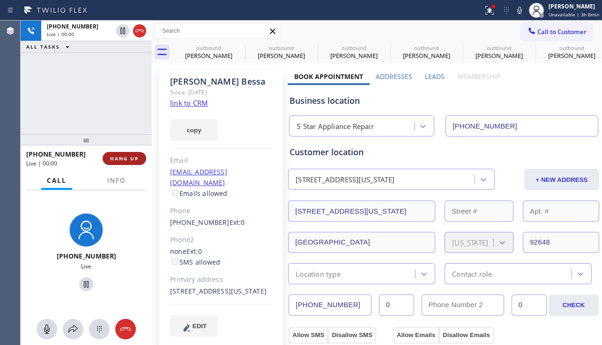
click at [127, 152] on button "HANG UP" at bounding box center [125, 158] width 44 height 13
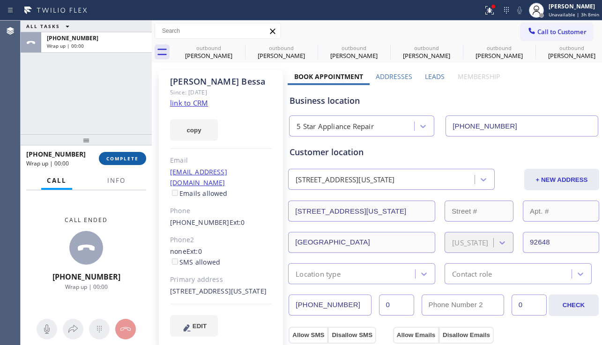
click at [118, 156] on span "COMPLETE" at bounding box center [122, 158] width 32 height 7
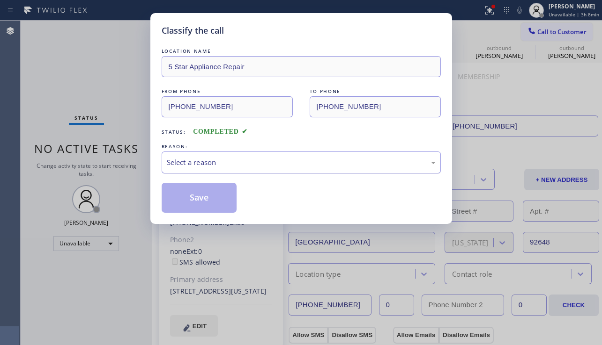
click at [189, 162] on div "Select a reason" at bounding box center [301, 162] width 269 height 11
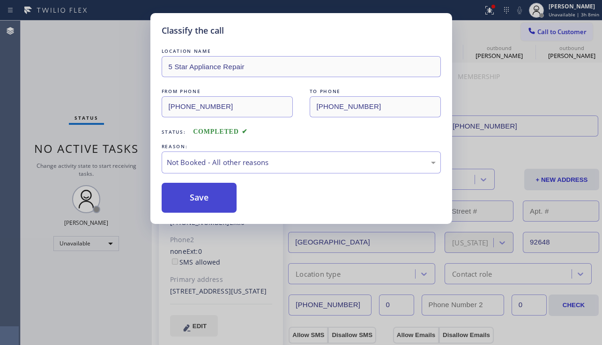
click at [180, 191] on button "Save" at bounding box center [198, 198] width 75 height 30
click at [202, 201] on div "Back to Dashboard Change Sender ID Customers Technicians Select a contact Outbo…" at bounding box center [377, 183] width 450 height 325
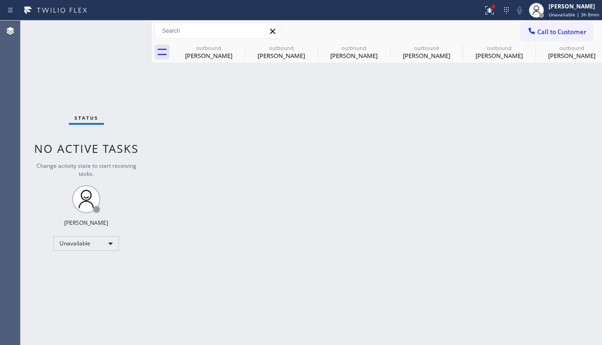
click at [427, 214] on div "Back to Dashboard Change Sender ID Customers Technicians Select a contact Outbo…" at bounding box center [377, 183] width 450 height 325
click at [561, 37] on button "Call to Customer" at bounding box center [557, 32] width 72 height 18
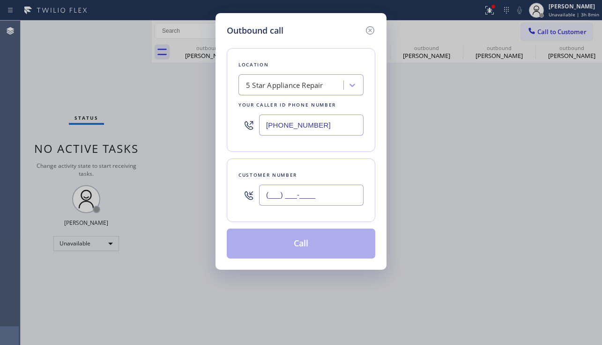
click at [322, 198] on input "(___) ___-____" at bounding box center [311, 195] width 104 height 21
paste input "213) 327-8462"
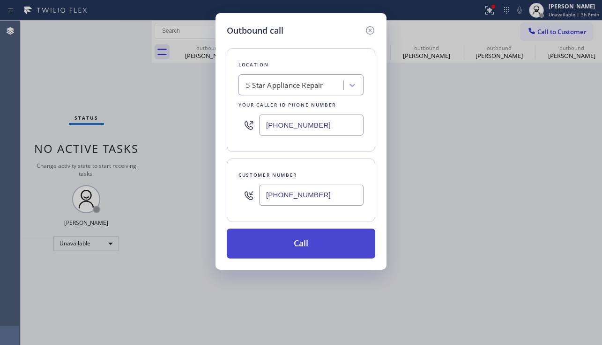
type input "[PHONE_NUMBER]"
click at [316, 243] on button "Call" at bounding box center [301, 244] width 148 height 30
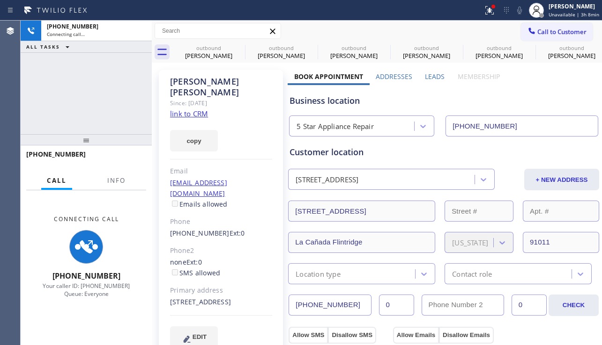
type input "[PHONE_NUMBER]"
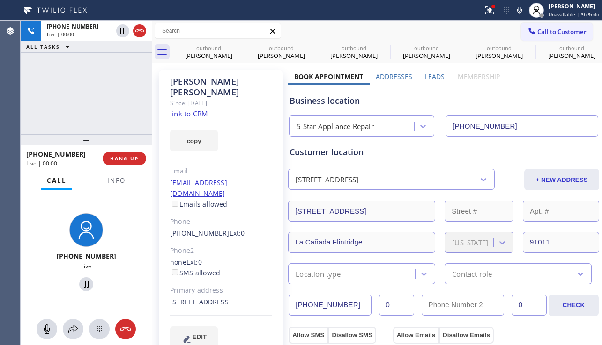
click at [134, 150] on div "[PHONE_NUMBER] Live | 00:00 HANG UP" at bounding box center [86, 159] width 120 height 24
click at [134, 151] on div "[PHONE_NUMBER] Live | 00:00 HANG UP" at bounding box center [86, 159] width 120 height 24
click at [129, 157] on span "HANG UP" at bounding box center [124, 158] width 29 height 7
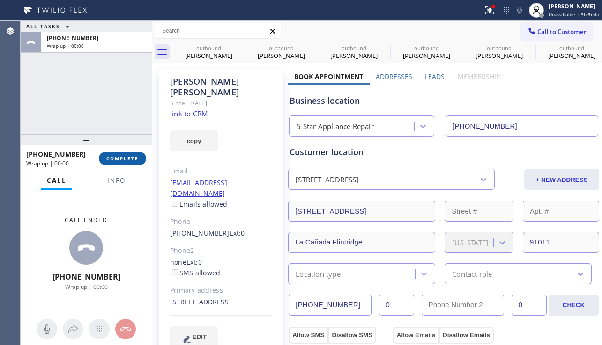
click at [118, 156] on span "COMPLETE" at bounding box center [122, 158] width 32 height 7
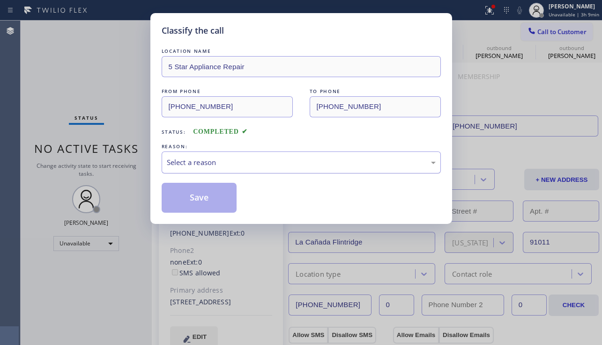
click at [233, 166] on div "Select a reason" at bounding box center [301, 162] width 269 height 11
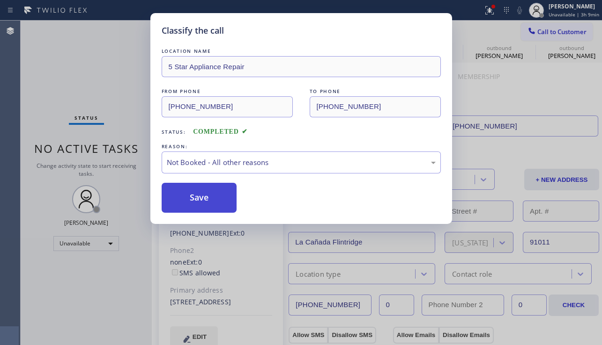
click at [209, 201] on button "Save" at bounding box center [198, 198] width 75 height 30
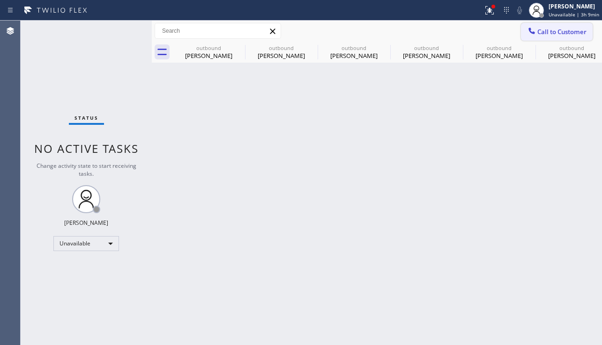
click at [537, 34] on span "Call to Customer" at bounding box center [561, 32] width 49 height 8
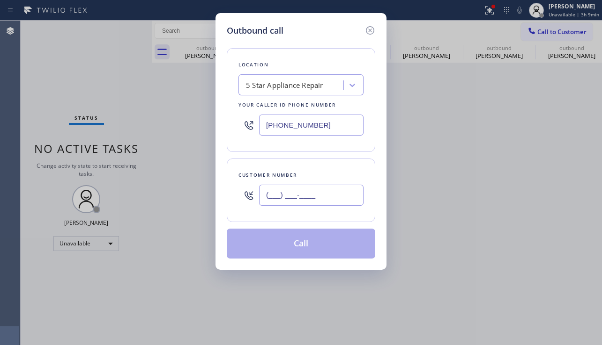
click at [294, 200] on input "(___) ___-____" at bounding box center [311, 195] width 104 height 21
paste input "310) 503-1967"
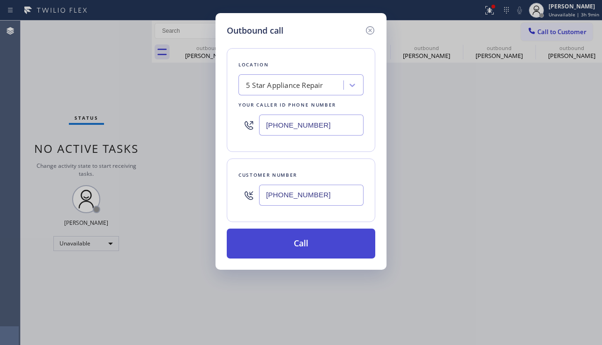
type input "[PHONE_NUMBER]"
click at [270, 248] on button "Call" at bounding box center [301, 244] width 148 height 30
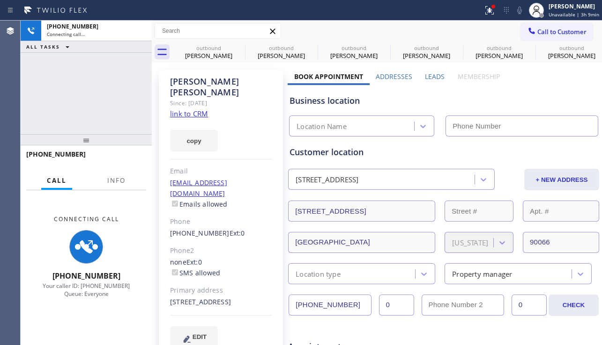
type input "[PHONE_NUMBER]"
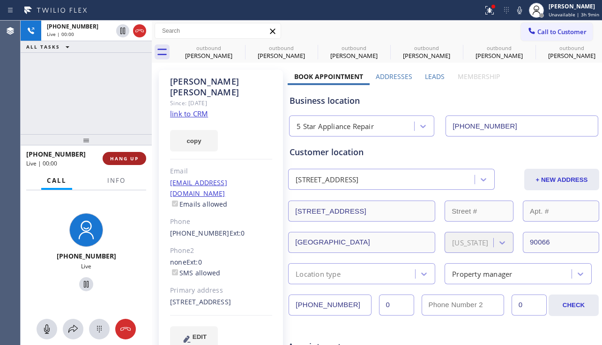
click at [125, 162] on button "HANG UP" at bounding box center [125, 158] width 44 height 13
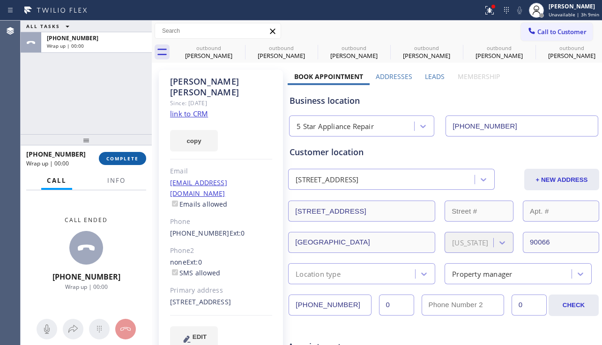
click at [125, 162] on button "COMPLETE" at bounding box center [122, 158] width 47 height 13
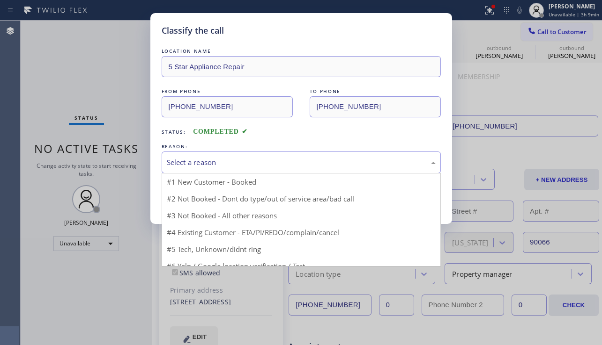
click at [209, 167] on div "Select a reason" at bounding box center [301, 162] width 269 height 11
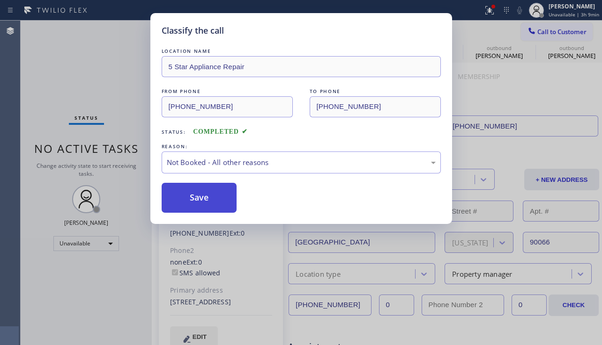
click at [193, 198] on button "Save" at bounding box center [198, 198] width 75 height 30
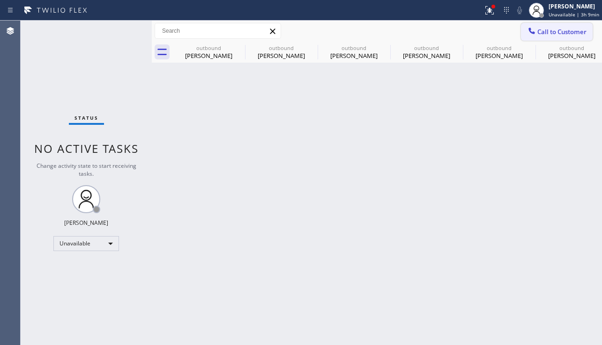
click at [535, 32] on icon at bounding box center [531, 30] width 9 height 9
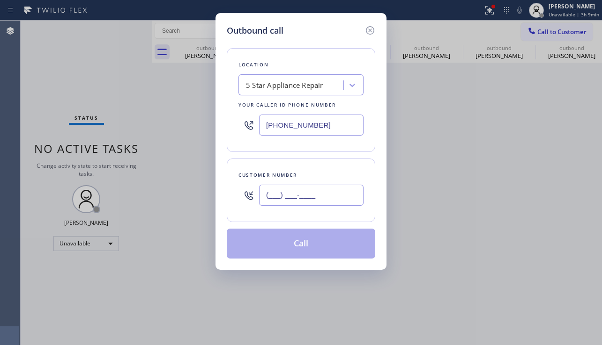
click at [302, 198] on input "(___) ___-____" at bounding box center [311, 195] width 104 height 21
paste input "949) 422-5857"
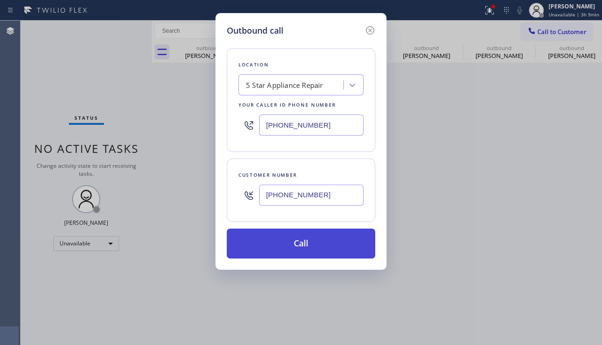
type input "[PHONE_NUMBER]"
click at [289, 249] on button "Call" at bounding box center [301, 244] width 148 height 30
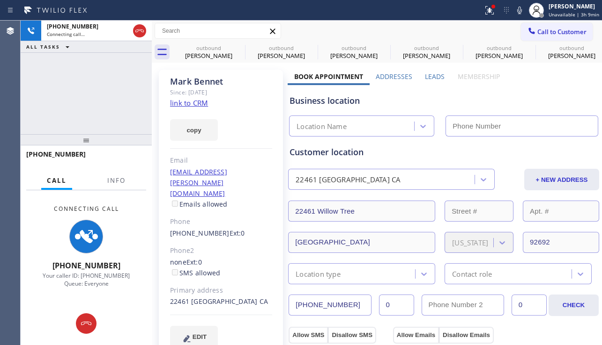
type input "[PHONE_NUMBER]"
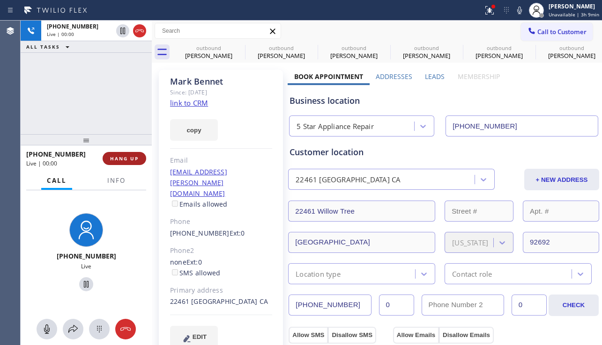
click at [132, 163] on button "HANG UP" at bounding box center [125, 158] width 44 height 13
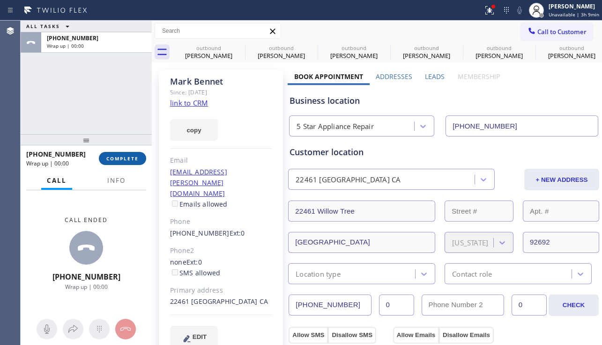
click at [132, 163] on button "COMPLETE" at bounding box center [122, 158] width 47 height 13
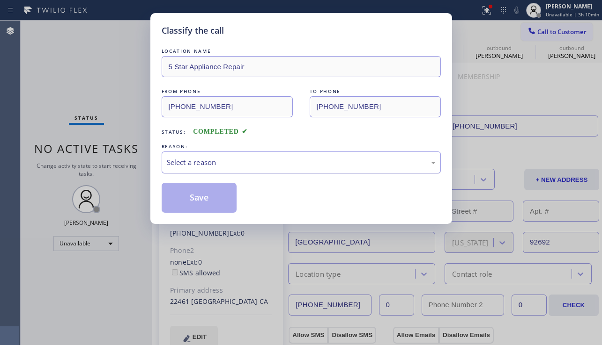
click at [185, 162] on div "Select a reason" at bounding box center [301, 162] width 269 height 11
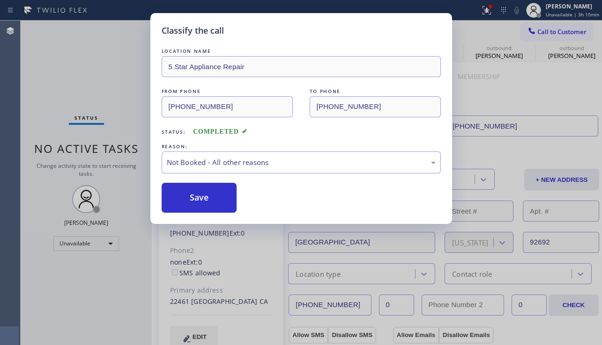
click at [178, 196] on button "Save" at bounding box center [198, 198] width 75 height 30
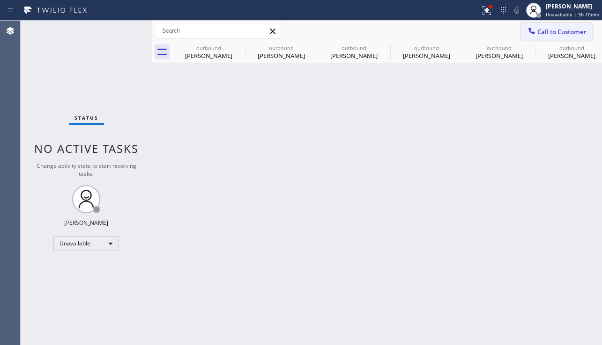
click at [537, 34] on span "Call to Customer" at bounding box center [561, 32] width 49 height 8
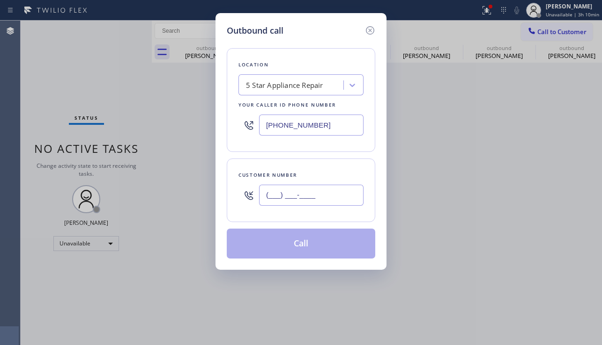
click at [293, 193] on input "(___) ___-____" at bounding box center [311, 195] width 104 height 21
paste input "510) 230-9747"
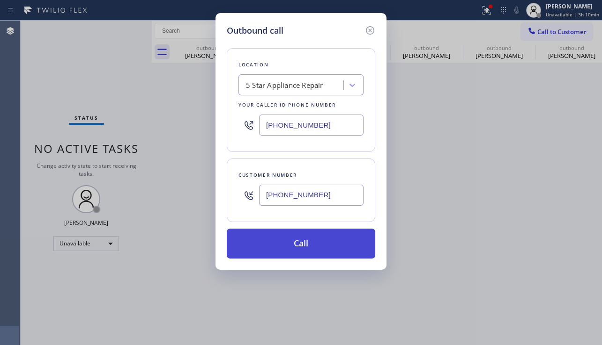
type input "[PHONE_NUMBER]"
click at [269, 252] on button "Call" at bounding box center [301, 244] width 148 height 30
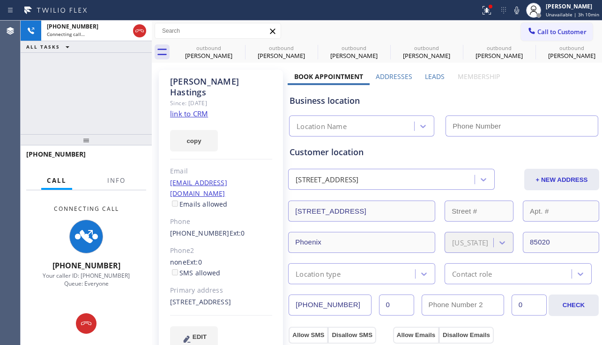
type input "[PHONE_NUMBER]"
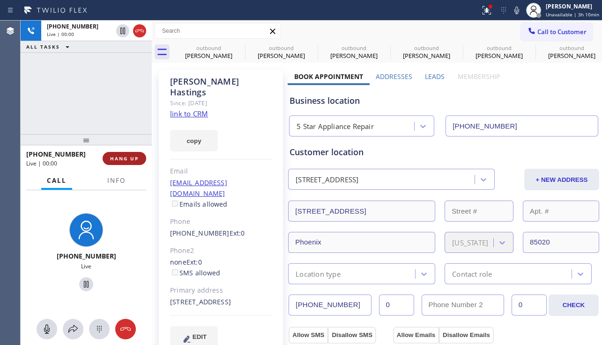
click at [125, 161] on span "HANG UP" at bounding box center [124, 158] width 29 height 7
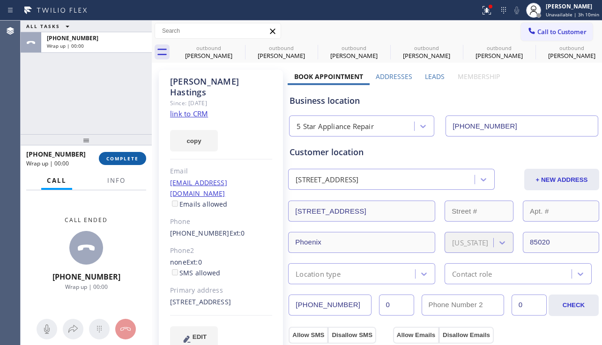
click at [127, 160] on span "COMPLETE" at bounding box center [122, 158] width 32 height 7
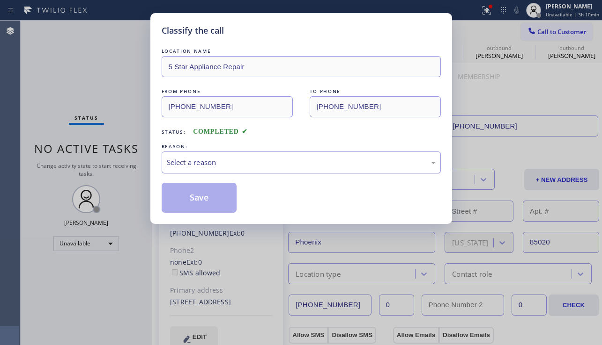
click at [219, 168] on div "Select a reason" at bounding box center [301, 162] width 269 height 11
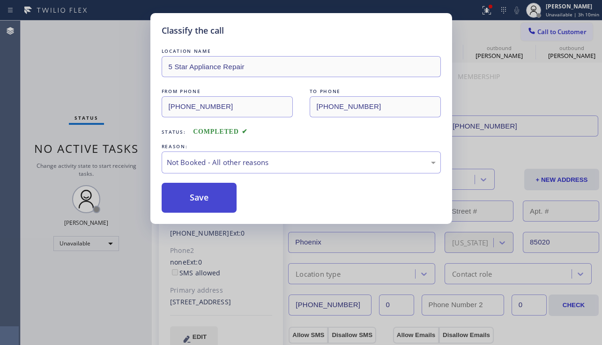
click at [194, 195] on button "Save" at bounding box center [198, 198] width 75 height 30
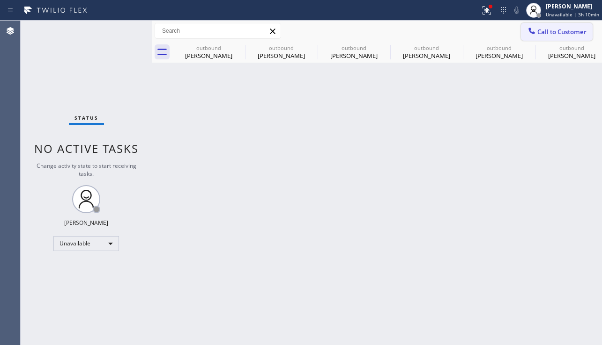
click at [538, 32] on span "Call to Customer" at bounding box center [561, 32] width 49 height 8
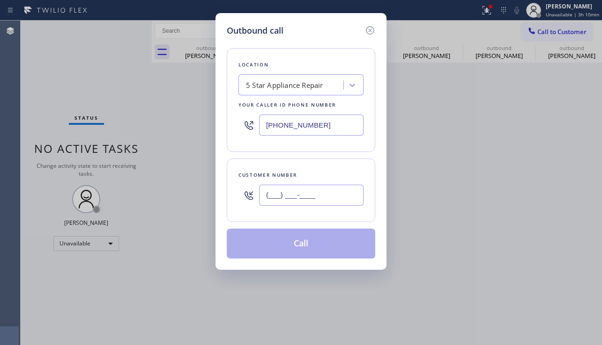
click at [306, 190] on input "(___) ___-____" at bounding box center [311, 195] width 104 height 21
paste input "949) 299-0832"
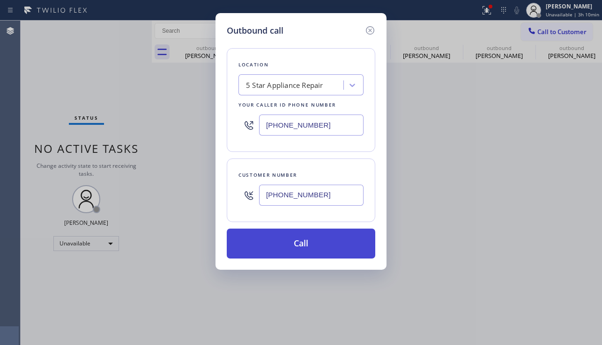
type input "[PHONE_NUMBER]"
click at [261, 242] on button "Call" at bounding box center [301, 244] width 148 height 30
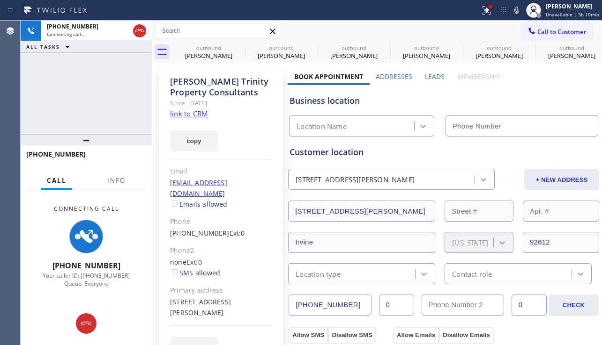
type input "[PHONE_NUMBER]"
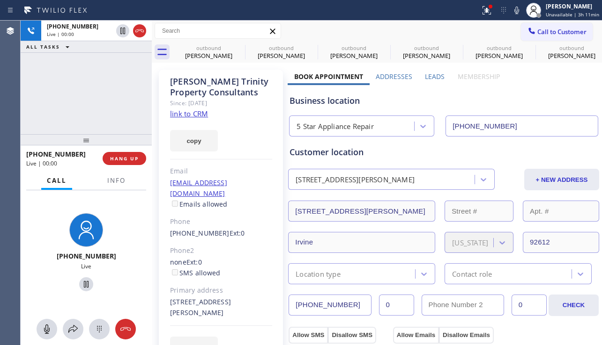
click at [129, 154] on button "HANG UP" at bounding box center [125, 158] width 44 height 13
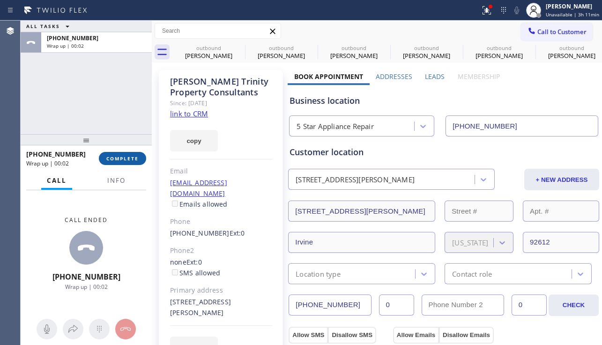
click at [131, 161] on span "COMPLETE" at bounding box center [122, 158] width 32 height 7
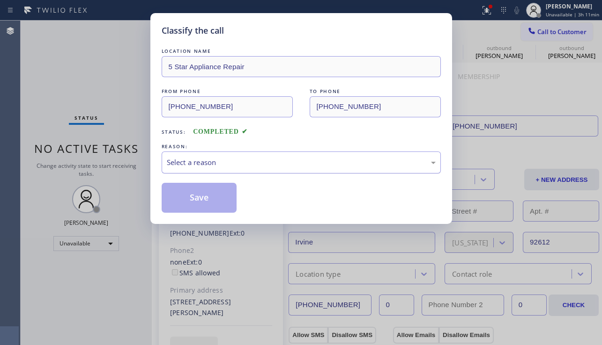
click at [178, 162] on div "Select a reason" at bounding box center [301, 162] width 269 height 11
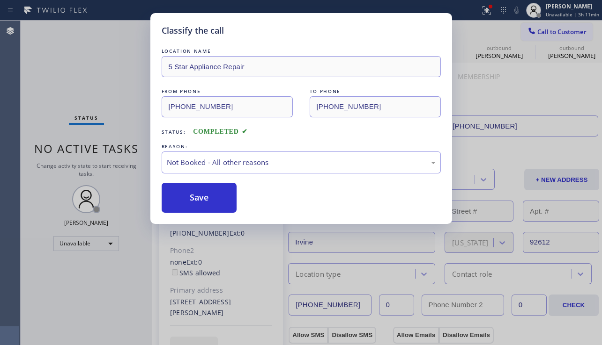
click at [187, 193] on button "Save" at bounding box center [198, 198] width 75 height 30
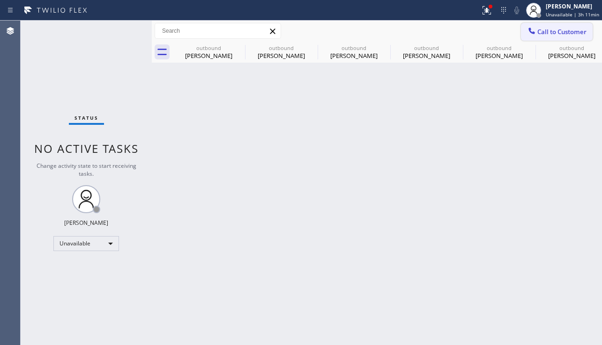
click at [538, 34] on span "Call to Customer" at bounding box center [561, 32] width 49 height 8
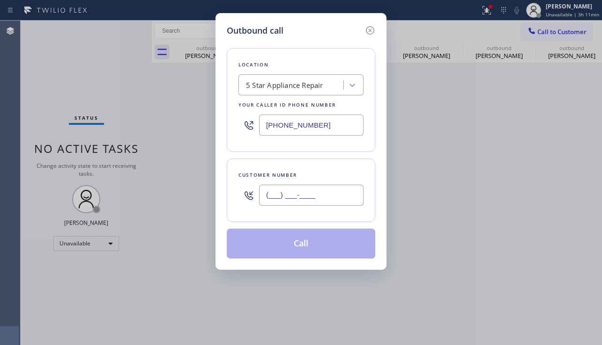
click at [323, 199] on input "(___) ___-____" at bounding box center [311, 195] width 104 height 21
paste input "818) 434-3714"
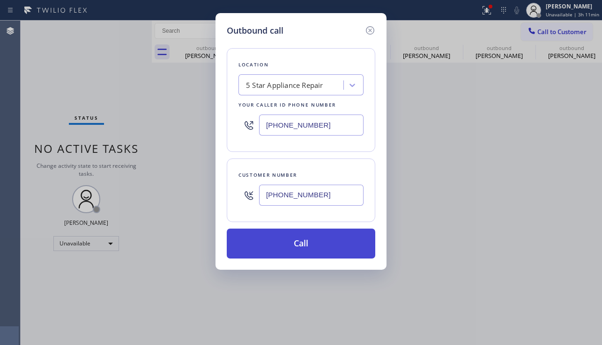
type input "[PHONE_NUMBER]"
click at [304, 239] on button "Call" at bounding box center [301, 244] width 148 height 30
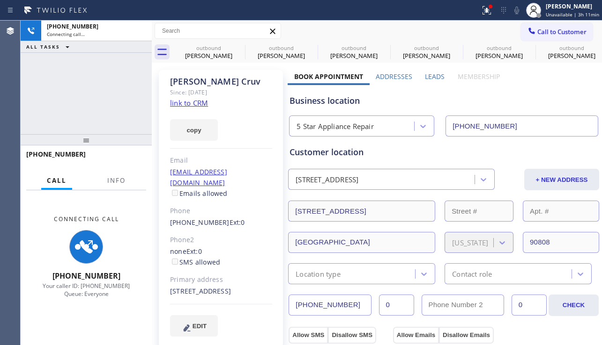
type input "[PHONE_NUMBER]"
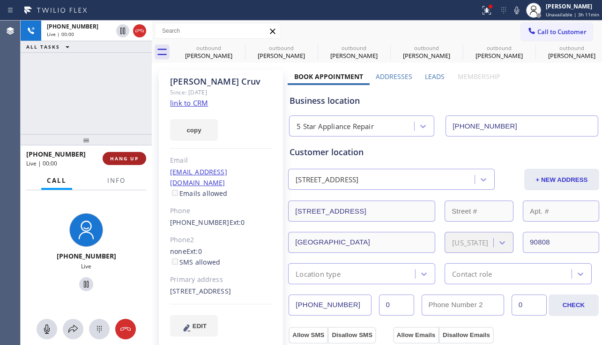
click at [123, 159] on span "HANG UP" at bounding box center [124, 158] width 29 height 7
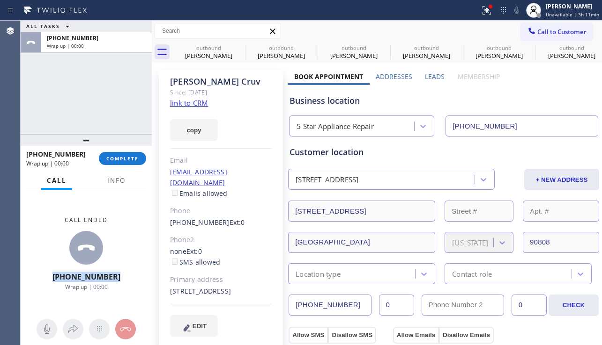
click at [66, 283] on div "Call ended [PHONE_NUMBER] Wrap up | 00:00" at bounding box center [87, 253] width 72 height 75
click at [148, 298] on div "Call ended [PHONE_NUMBER] Wrap up | 00:14" at bounding box center [86, 254] width 131 height 127
click at [152, 278] on div at bounding box center [152, 183] width 0 height 325
click at [128, 160] on span "COMPLETE" at bounding box center [122, 158] width 32 height 7
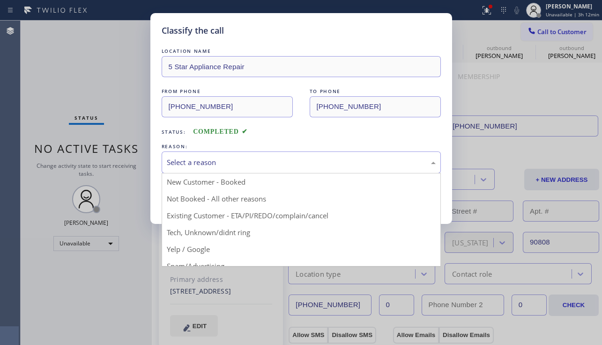
click at [254, 166] on div "Select a reason" at bounding box center [301, 162] width 269 height 11
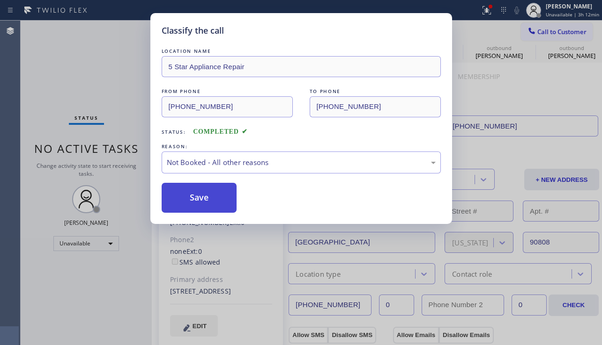
click at [181, 195] on button "Save" at bounding box center [198, 198] width 75 height 30
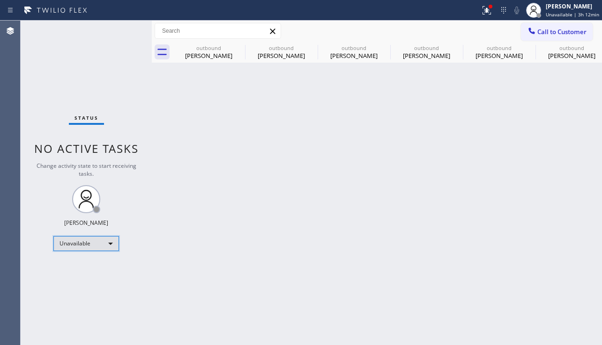
click at [116, 247] on div "Unavailable" at bounding box center [86, 243] width 66 height 15
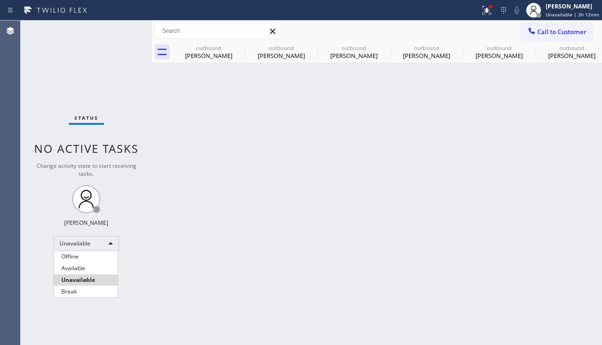
click at [231, 263] on div at bounding box center [301, 172] width 602 height 345
click at [570, 29] on span "Call to Customer" at bounding box center [561, 32] width 49 height 8
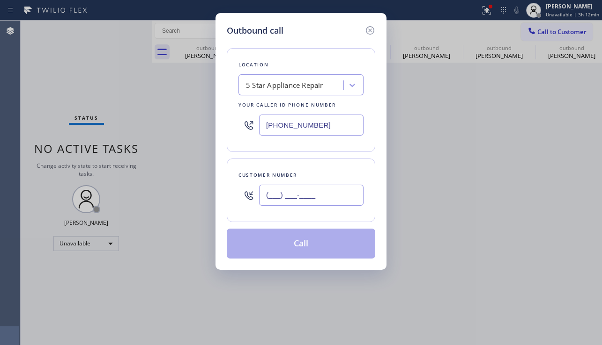
click at [303, 204] on input "(___) ___-____" at bounding box center [311, 195] width 104 height 21
paste input "310) 384-3435"
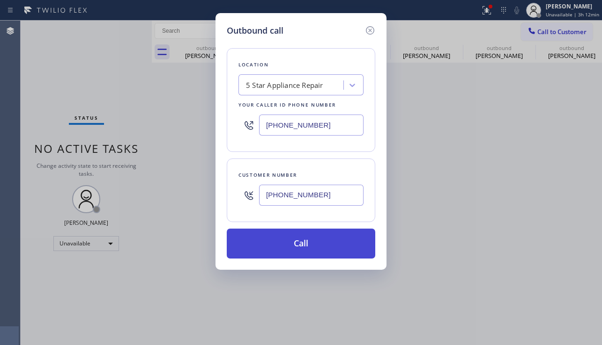
type input "[PHONE_NUMBER]"
click at [292, 247] on button "Call" at bounding box center [301, 244] width 148 height 30
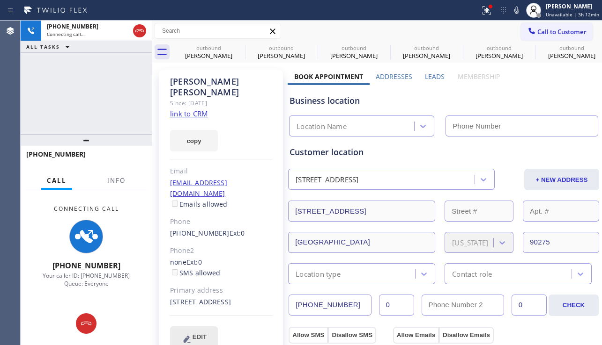
type input "[PHONE_NUMBER]"
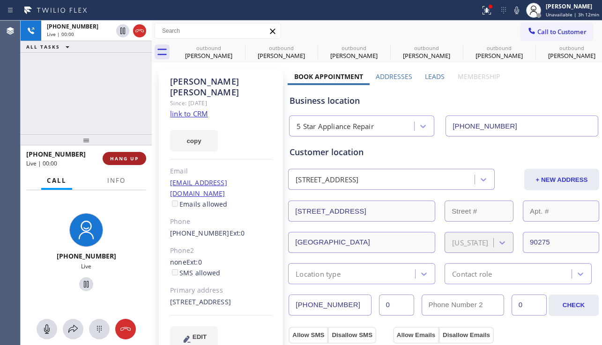
click at [125, 164] on button "HANG UP" at bounding box center [125, 158] width 44 height 13
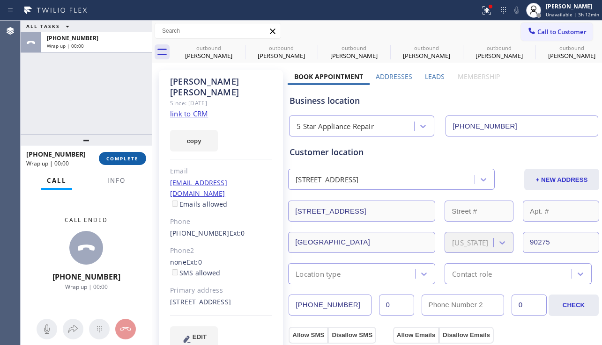
drag, startPoint x: 123, startPoint y: 161, endPoint x: 134, endPoint y: 157, distance: 11.4
click at [123, 161] on span "COMPLETE" at bounding box center [122, 158] width 32 height 7
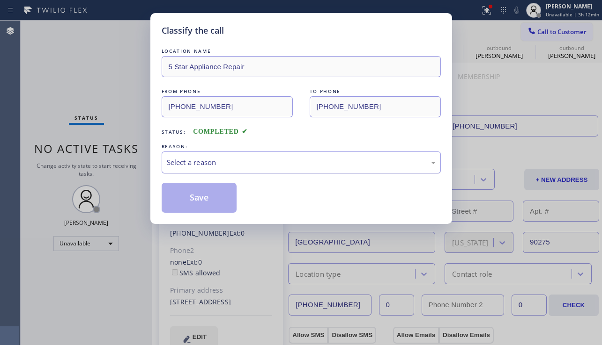
click at [186, 160] on div "Select a reason" at bounding box center [301, 162] width 269 height 11
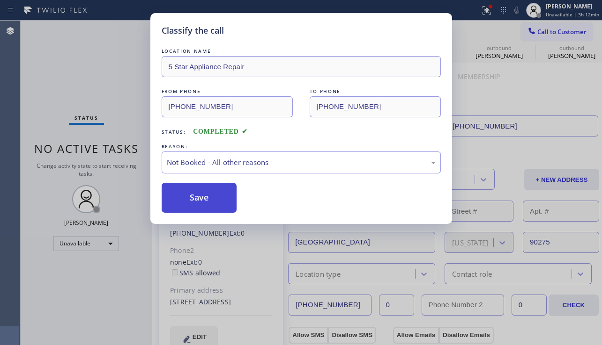
click at [183, 192] on button "Save" at bounding box center [198, 198] width 75 height 30
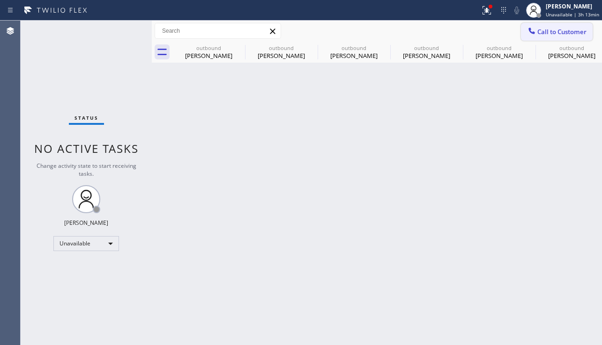
click at [545, 31] on span "Call to Customer" at bounding box center [561, 32] width 49 height 8
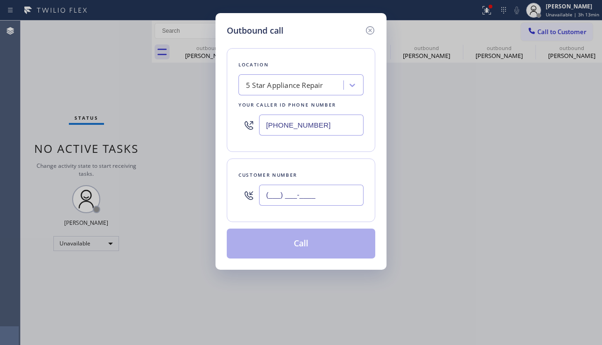
click at [317, 195] on input "(___) ___-____" at bounding box center [311, 195] width 104 height 21
paste input "562) 293-8315"
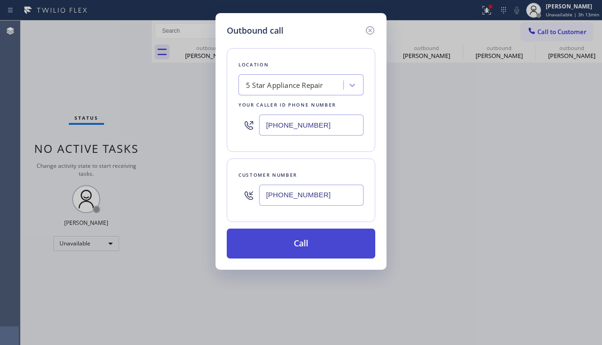
type input "[PHONE_NUMBER]"
click at [294, 249] on button "Call" at bounding box center [301, 244] width 148 height 30
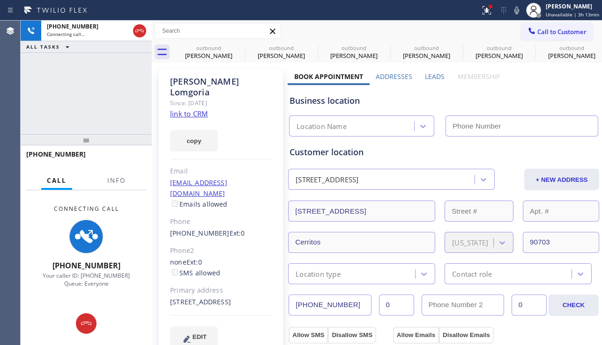
type input "[PHONE_NUMBER]"
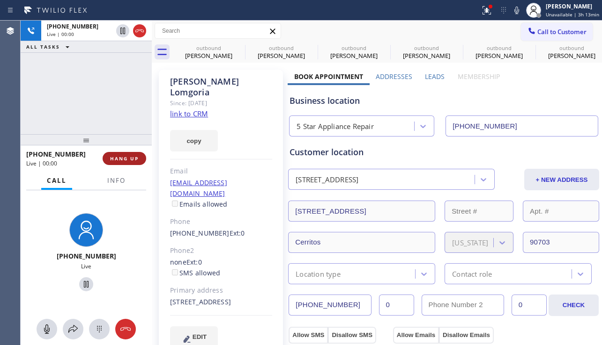
click at [131, 157] on span "HANG UP" at bounding box center [124, 158] width 29 height 7
click at [132, 157] on span "HANG UP" at bounding box center [124, 158] width 29 height 7
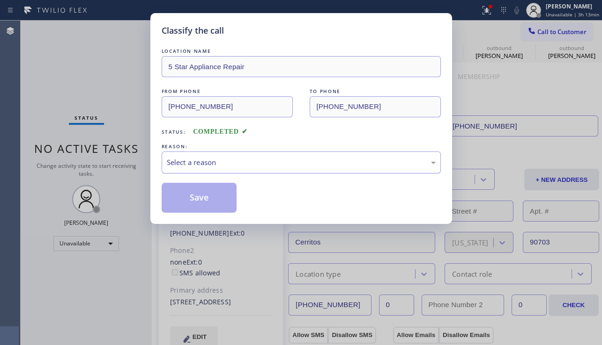
click at [196, 163] on div "Select a reason" at bounding box center [301, 162] width 269 height 11
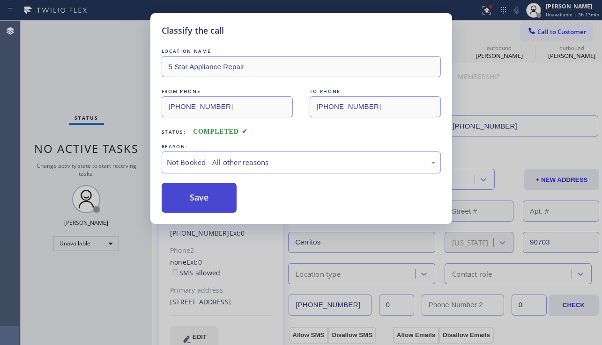
click at [189, 199] on button "Save" at bounding box center [198, 198] width 75 height 30
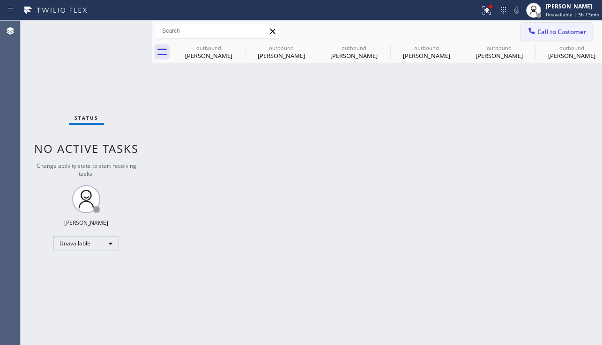
click at [532, 34] on icon at bounding box center [531, 30] width 9 height 9
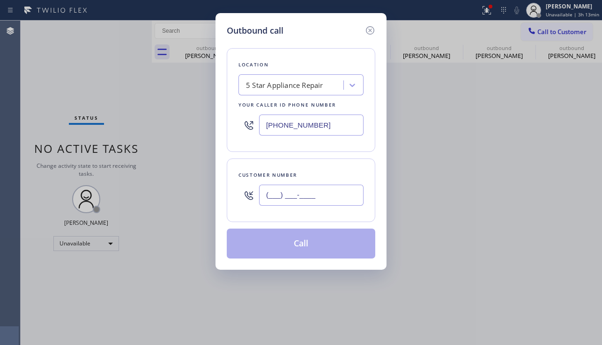
click at [305, 192] on input "(___) ___-____" at bounding box center [311, 195] width 104 height 21
paste input "951) 867-2023"
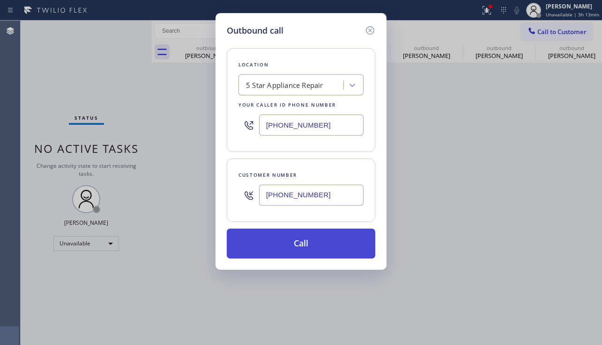
type input "[PHONE_NUMBER]"
click at [254, 244] on button "Call" at bounding box center [301, 244] width 148 height 30
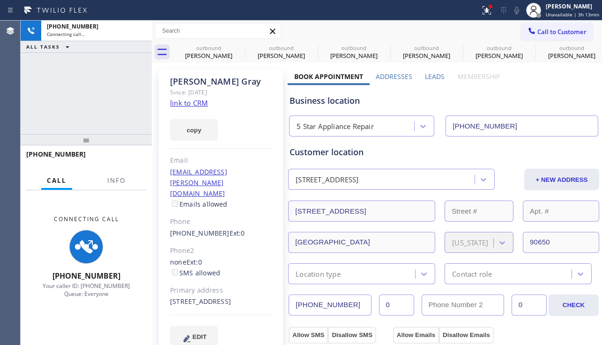
type input "[PHONE_NUMBER]"
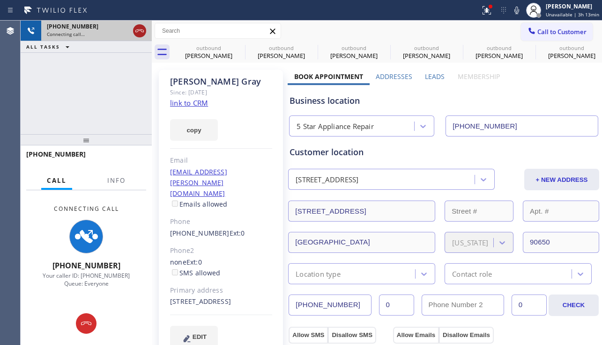
click at [143, 29] on icon at bounding box center [139, 30] width 11 height 11
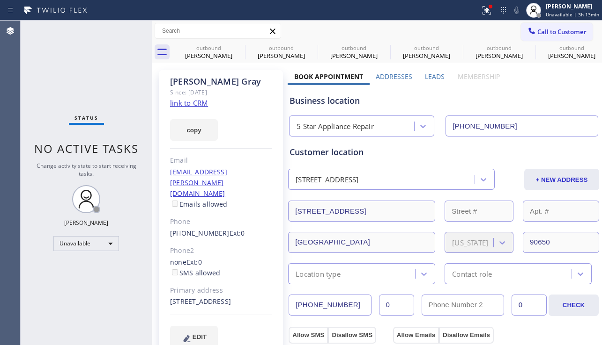
click at [552, 34] on span "Call to Customer" at bounding box center [561, 32] width 49 height 8
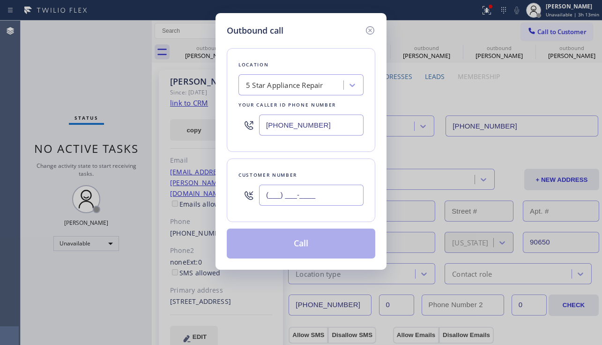
click at [313, 192] on input "(___) ___-____" at bounding box center [311, 195] width 104 height 21
paste input "562) 305-7600"
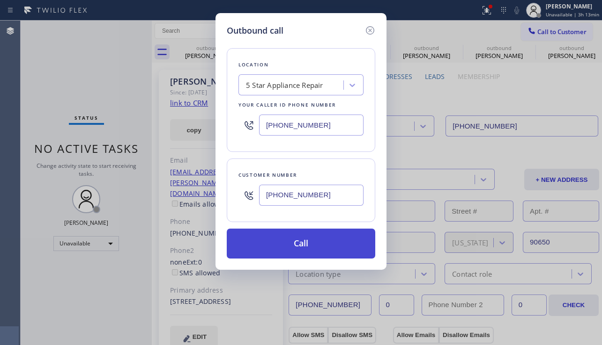
type input "[PHONE_NUMBER]"
click at [294, 244] on button "Call" at bounding box center [301, 244] width 148 height 30
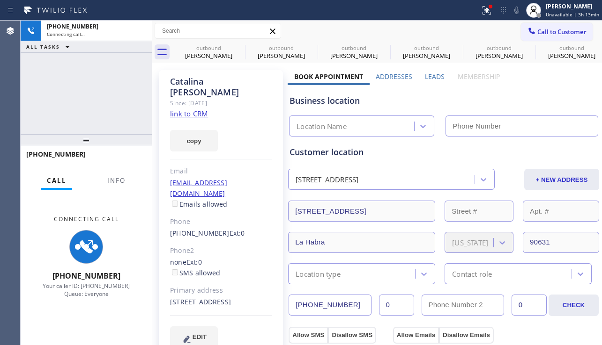
type input "[PHONE_NUMBER]"
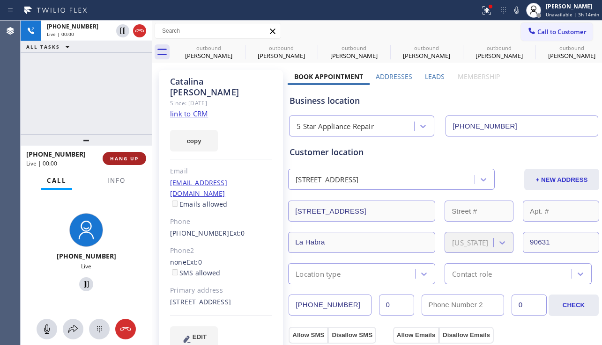
click at [120, 156] on span "HANG UP" at bounding box center [124, 158] width 29 height 7
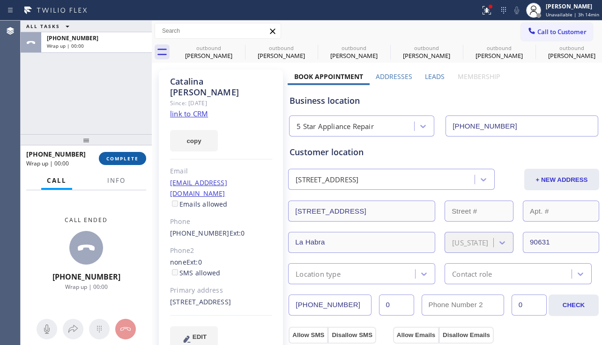
click at [120, 156] on span "COMPLETE" at bounding box center [122, 158] width 32 height 7
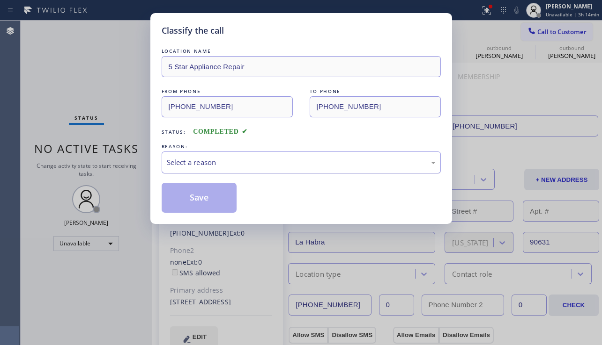
click at [188, 164] on div "Select a reason" at bounding box center [301, 162] width 269 height 11
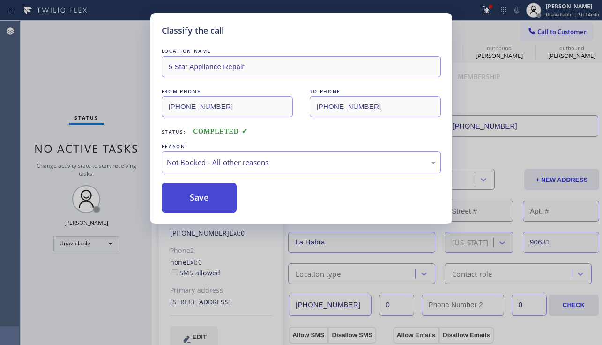
click at [190, 196] on button "Save" at bounding box center [198, 198] width 75 height 30
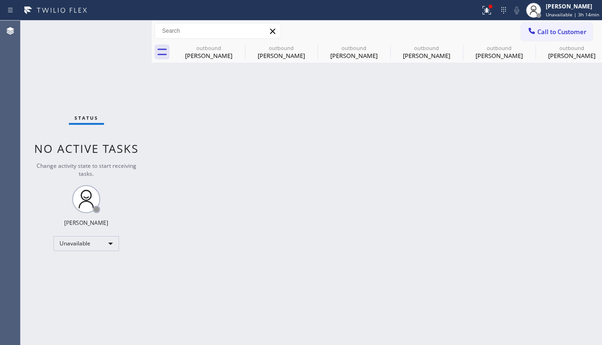
click at [561, 38] on button "Call to Customer" at bounding box center [557, 32] width 72 height 18
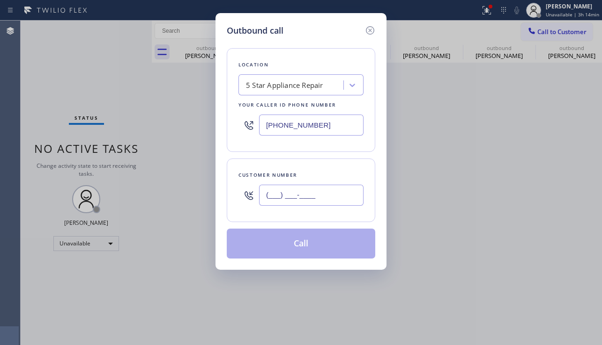
click at [281, 204] on input "(___) ___-____" at bounding box center [311, 195] width 104 height 21
paste input "845) 661-9103"
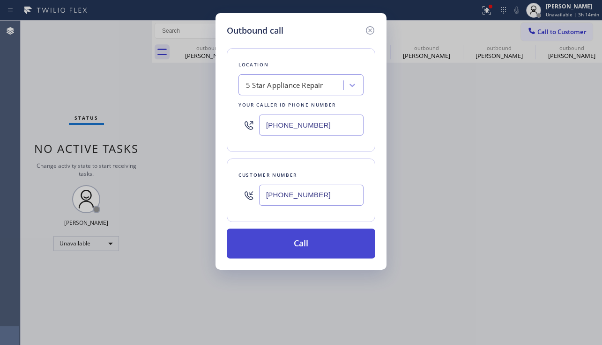
type input "[PHONE_NUMBER]"
click at [273, 248] on button "Call" at bounding box center [301, 244] width 148 height 30
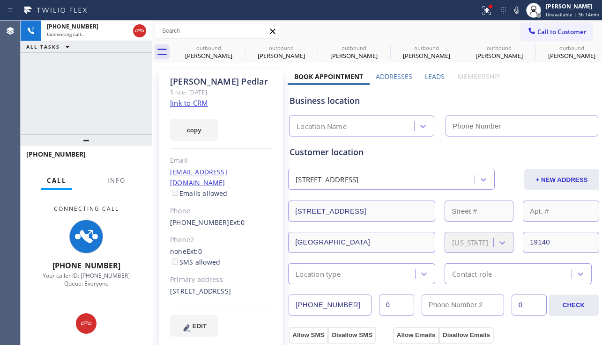
type input "[PHONE_NUMBER]"
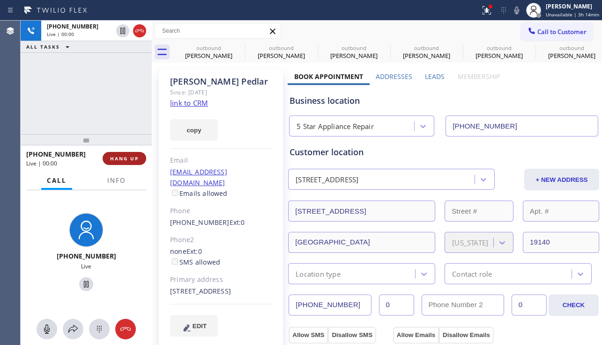
click at [135, 161] on span "HANG UP" at bounding box center [124, 158] width 29 height 7
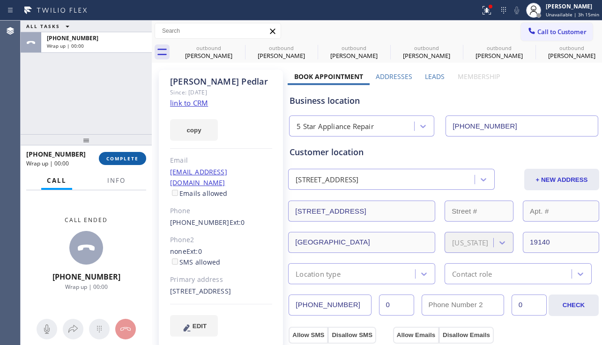
click at [128, 156] on span "COMPLETE" at bounding box center [122, 158] width 32 height 7
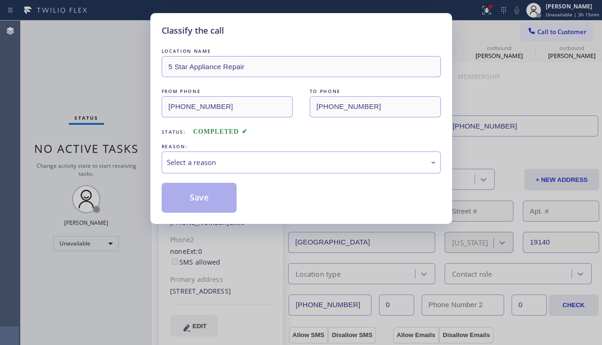
click at [127, 156] on div "Classify the call LOCATION NAME 5 Star Appliance Repair FROM PHONE [PHONE_NUMBE…" at bounding box center [301, 172] width 602 height 345
click at [195, 169] on div "Select a reason" at bounding box center [300, 163] width 279 height 22
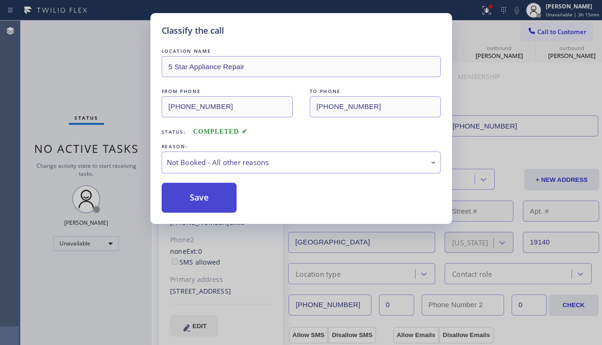
click at [194, 204] on button "Save" at bounding box center [198, 198] width 75 height 30
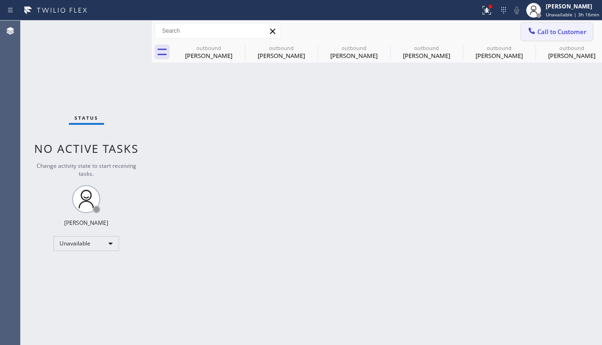
click at [550, 29] on span "Call to Customer" at bounding box center [561, 32] width 49 height 8
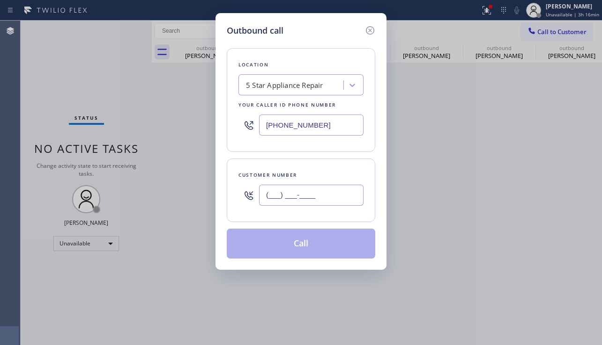
click at [313, 195] on input "(___) ___-____" at bounding box center [311, 195] width 104 height 21
paste input "714) 697-9771"
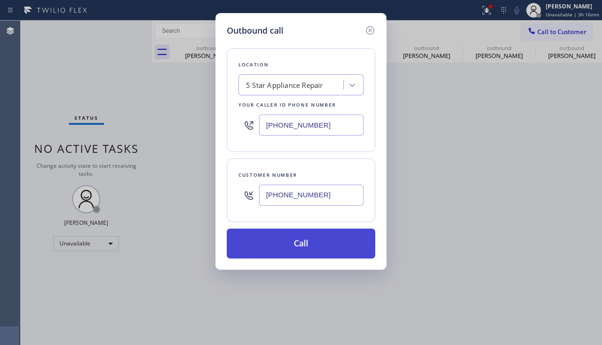
type input "[PHONE_NUMBER]"
click at [286, 247] on button "Call" at bounding box center [301, 244] width 148 height 30
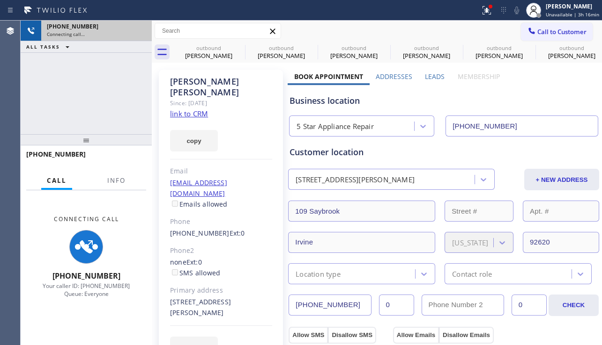
type input "[PHONE_NUMBER]"
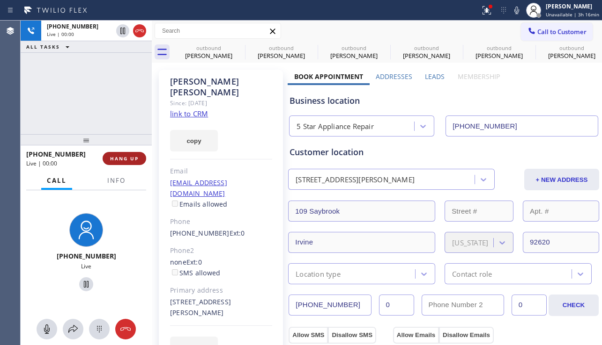
click at [121, 160] on span "HANG UP" at bounding box center [124, 158] width 29 height 7
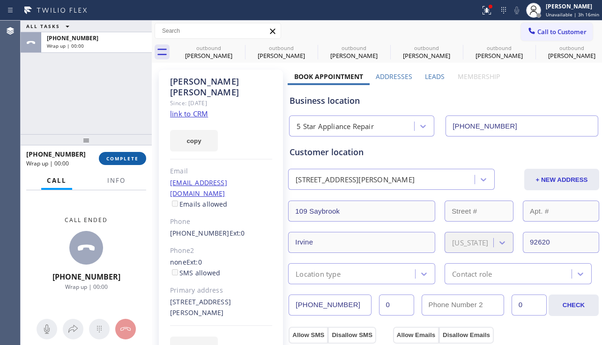
click at [121, 160] on span "COMPLETE" at bounding box center [122, 158] width 32 height 7
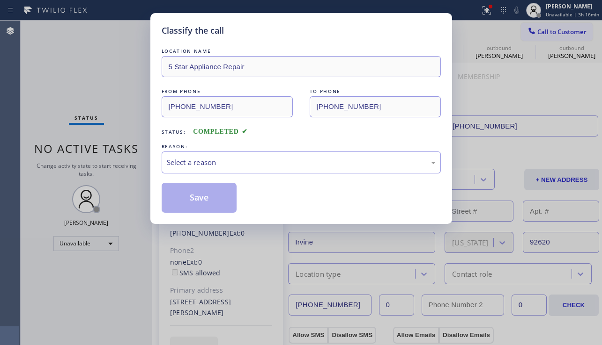
click at [205, 163] on div "Select a reason" at bounding box center [301, 162] width 269 height 11
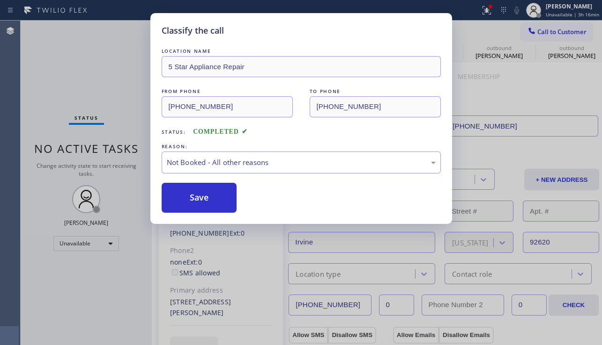
click at [194, 196] on button "Save" at bounding box center [198, 198] width 75 height 30
click at [539, 34] on span "Call to Customer" at bounding box center [561, 32] width 49 height 8
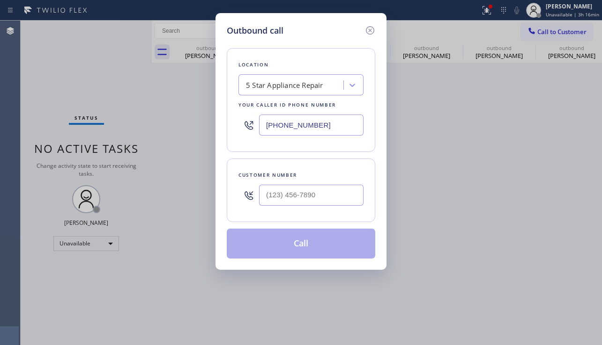
click at [306, 197] on input "text" at bounding box center [311, 195] width 104 height 21
paste input "714) 261-5167"
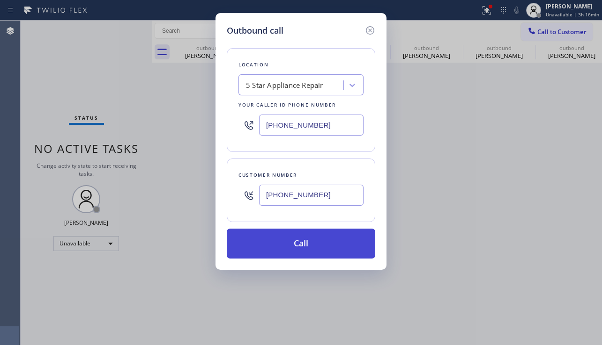
type input "[PHONE_NUMBER]"
click at [261, 250] on button "Call" at bounding box center [301, 244] width 148 height 30
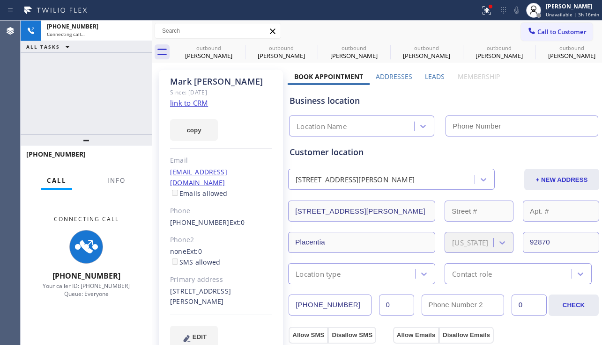
type input "[PHONE_NUMBER]"
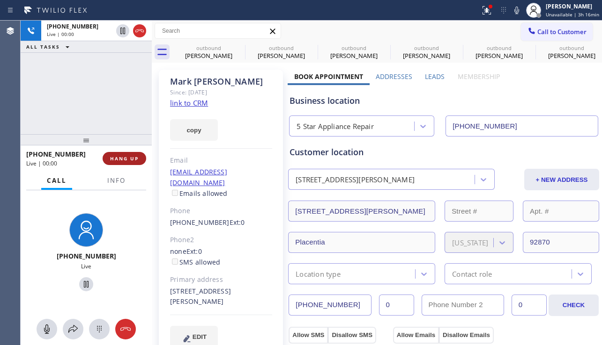
click at [130, 160] on span "HANG UP" at bounding box center [124, 158] width 29 height 7
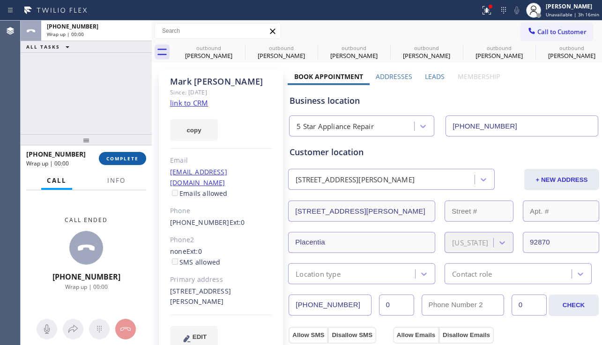
click at [130, 160] on span "COMPLETE" at bounding box center [122, 158] width 32 height 7
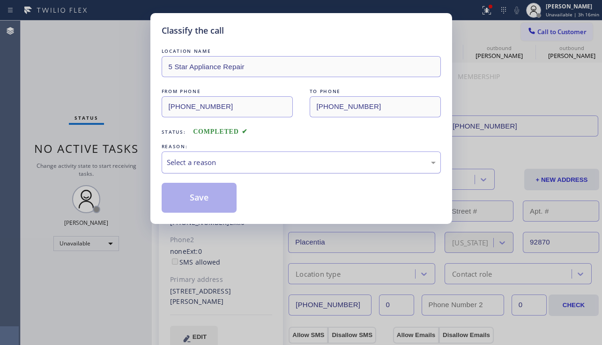
click at [181, 161] on div "Select a reason" at bounding box center [301, 162] width 269 height 11
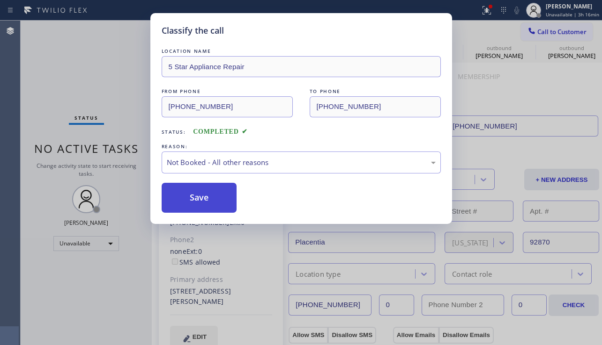
click at [180, 202] on button "Save" at bounding box center [198, 198] width 75 height 30
click at [550, 32] on span "Call to Customer" at bounding box center [561, 32] width 49 height 8
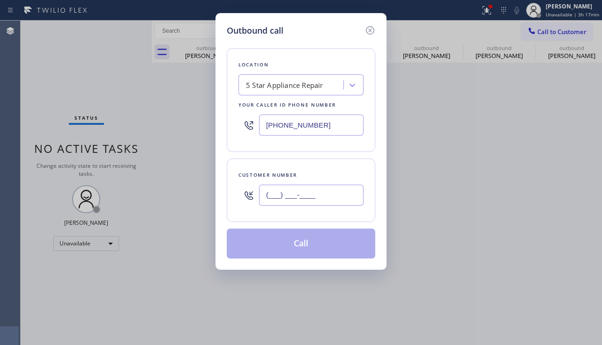
click at [305, 195] on input "(___) ___-____" at bounding box center [311, 195] width 104 height 21
paste input "818) 456-7207"
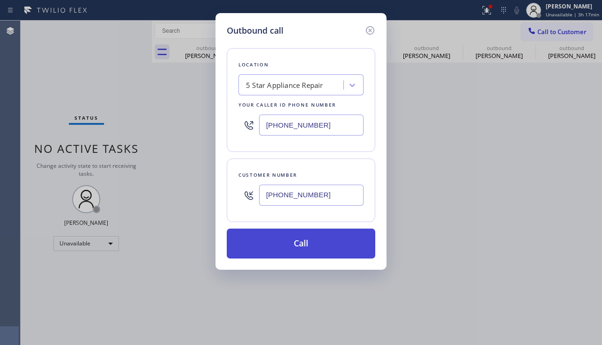
type input "[PHONE_NUMBER]"
click at [277, 252] on button "Call" at bounding box center [301, 244] width 148 height 30
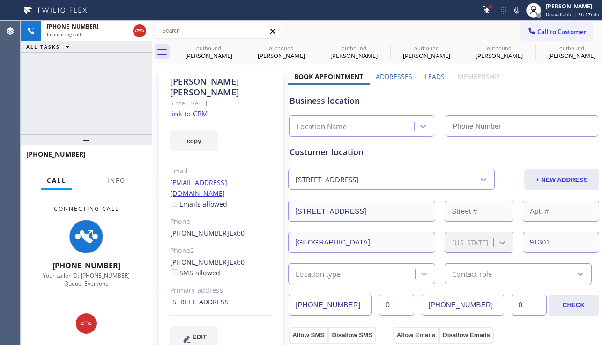
type input "[PHONE_NUMBER]"
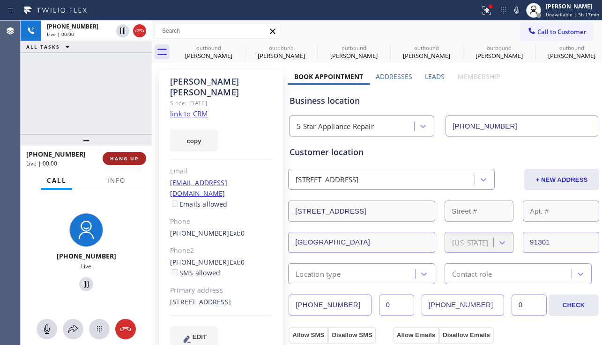
click at [130, 162] on button "HANG UP" at bounding box center [125, 158] width 44 height 13
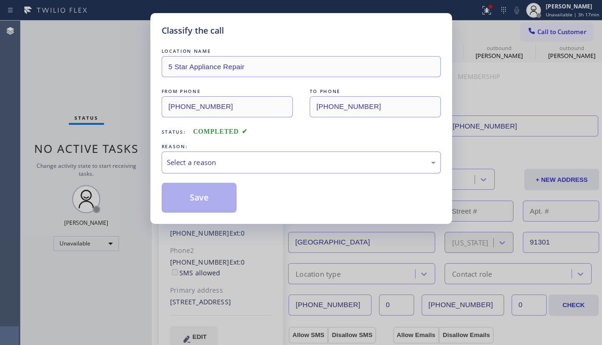
click at [194, 167] on div "Select a reason" at bounding box center [301, 162] width 269 height 11
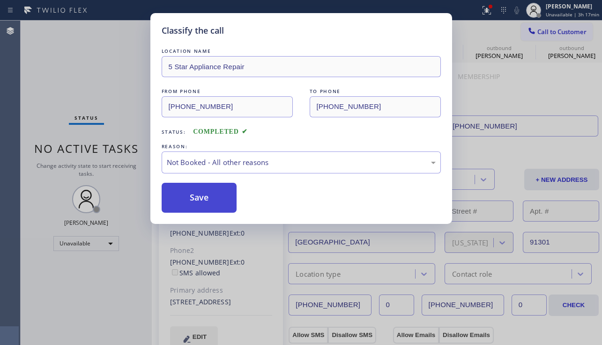
click at [187, 198] on button "Save" at bounding box center [198, 198] width 75 height 30
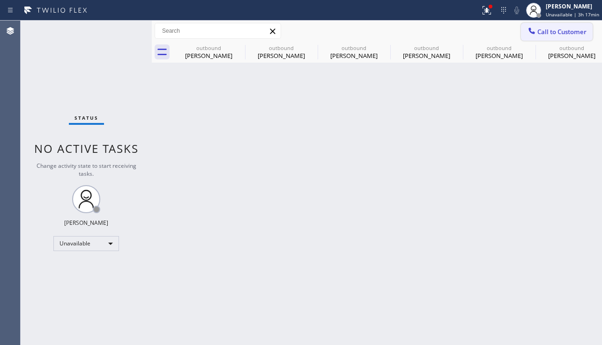
click at [538, 35] on span "Call to Customer" at bounding box center [561, 32] width 49 height 8
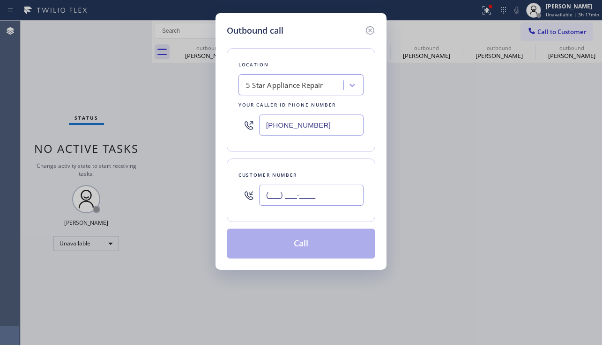
click at [308, 200] on input "(___) ___-____" at bounding box center [311, 195] width 104 height 21
paste input "425) 505-2929"
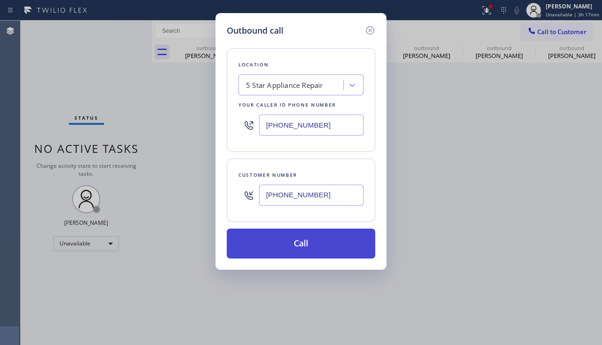
type input "[PHONE_NUMBER]"
click at [289, 245] on button "Call" at bounding box center [301, 244] width 148 height 30
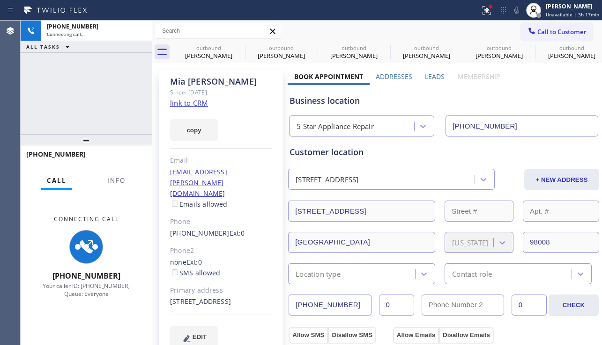
type input "[PHONE_NUMBER]"
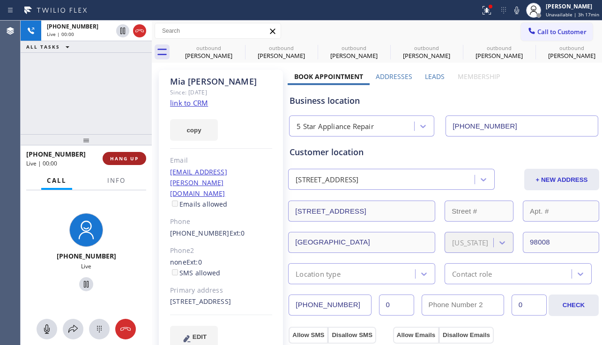
click at [132, 160] on span "HANG UP" at bounding box center [124, 158] width 29 height 7
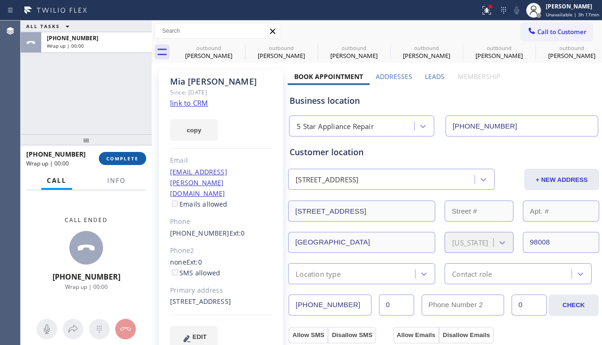
click at [132, 159] on span "COMPLETE" at bounding box center [122, 158] width 32 height 7
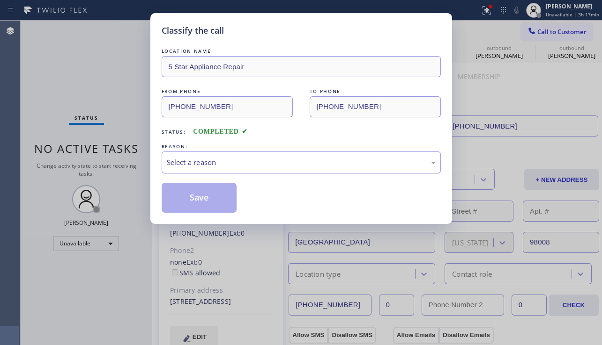
click at [171, 163] on div "Select a reason" at bounding box center [301, 162] width 269 height 11
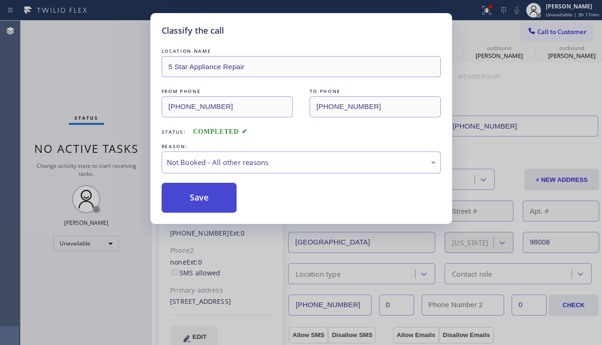
click at [182, 198] on button "Save" at bounding box center [198, 198] width 75 height 30
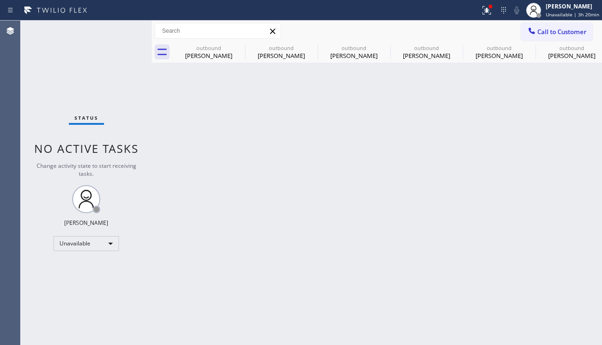
click at [437, 279] on div "Back to Dashboard Change Sender ID Customers Technicians Select a contact Outbo…" at bounding box center [377, 183] width 450 height 325
click at [241, 46] on icon at bounding box center [238, 47] width 11 height 11
click at [0, 0] on icon at bounding box center [0, 0] width 0 height 0
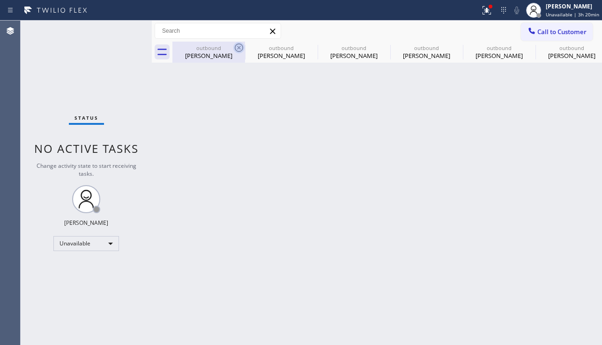
click at [0, 0] on icon at bounding box center [0, 0] width 0 height 0
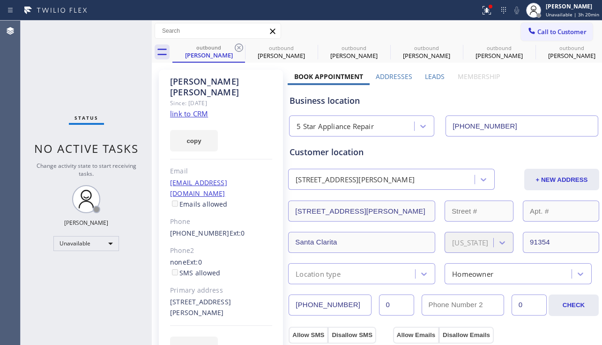
click at [241, 46] on icon at bounding box center [238, 47] width 11 height 11
click at [0, 0] on icon at bounding box center [0, 0] width 0 height 0
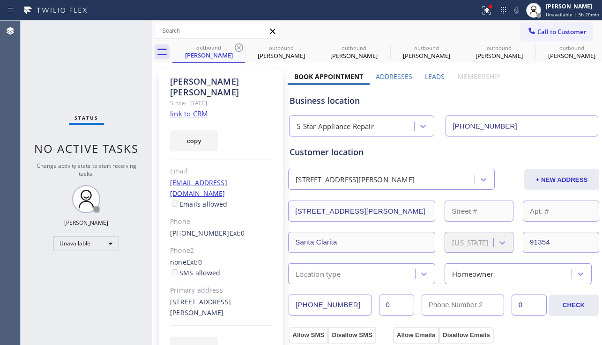
click at [481, 14] on icon at bounding box center [486, 10] width 11 height 11
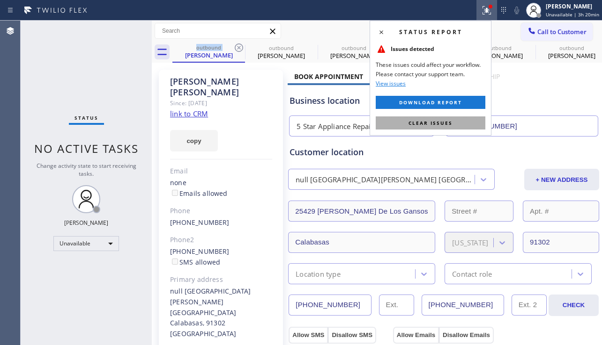
click at [457, 118] on button "Clear issues" at bounding box center [430, 123] width 110 height 13
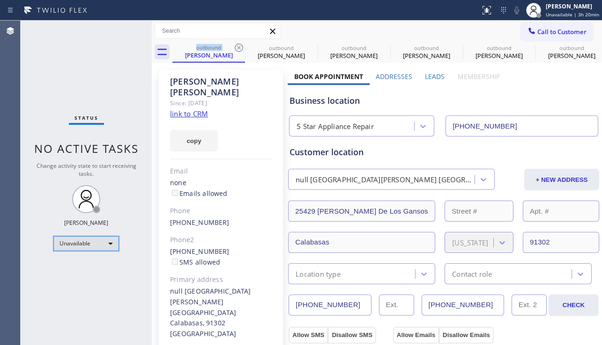
click at [106, 246] on div "Unavailable" at bounding box center [86, 243] width 66 height 15
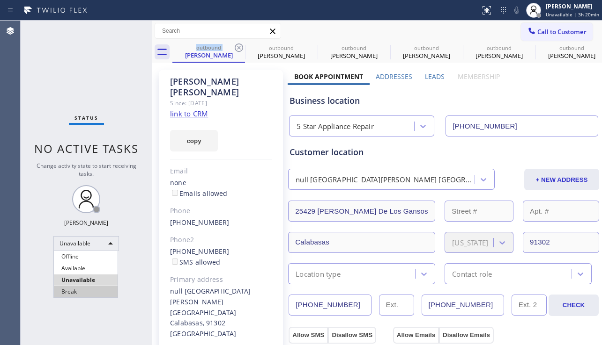
click at [95, 287] on li "Break" at bounding box center [86, 291] width 64 height 11
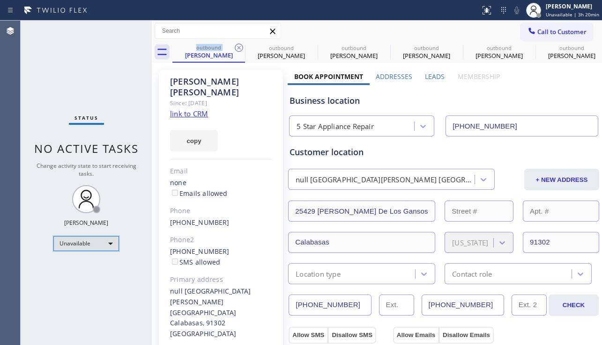
click at [104, 245] on div "Unavailable" at bounding box center [86, 243] width 66 height 15
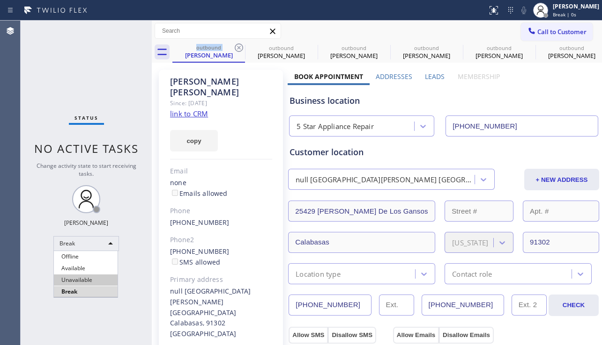
click at [98, 277] on li "Unavailable" at bounding box center [86, 280] width 64 height 11
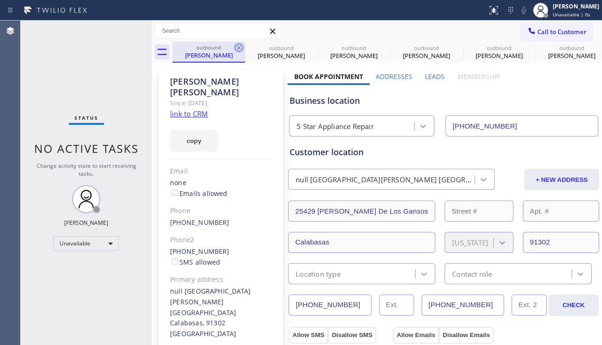
click at [239, 46] on icon at bounding box center [238, 47] width 11 height 11
click at [0, 0] on icon at bounding box center [0, 0] width 0 height 0
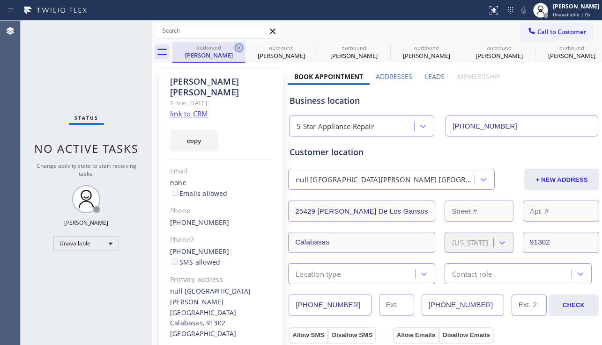
click at [0, 0] on icon at bounding box center [0, 0] width 0 height 0
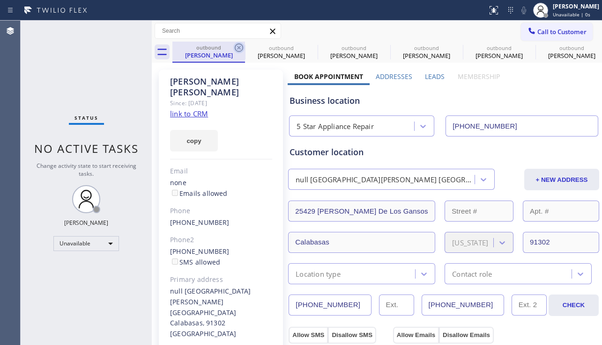
click at [0, 0] on icon at bounding box center [0, 0] width 0 height 0
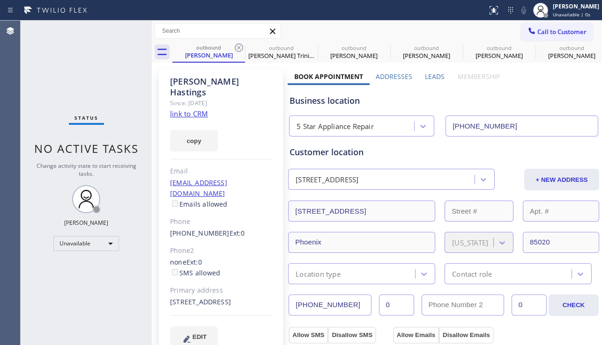
click at [239, 46] on icon at bounding box center [238, 47] width 11 height 11
click at [0, 0] on icon at bounding box center [0, 0] width 0 height 0
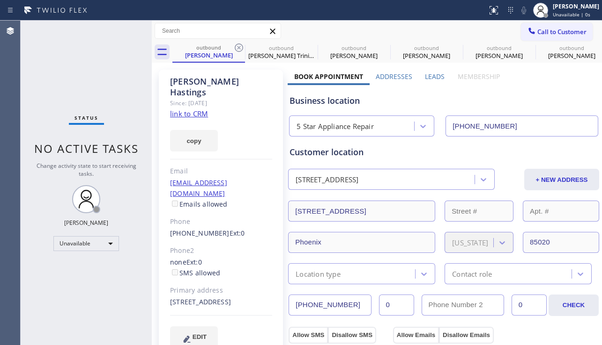
click at [0, 0] on icon at bounding box center [0, 0] width 0 height 0
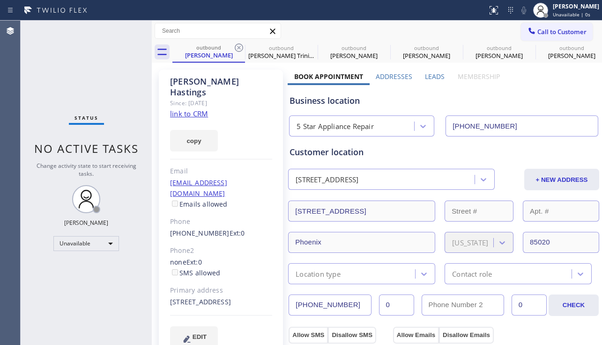
click at [0, 0] on icon at bounding box center [0, 0] width 0 height 0
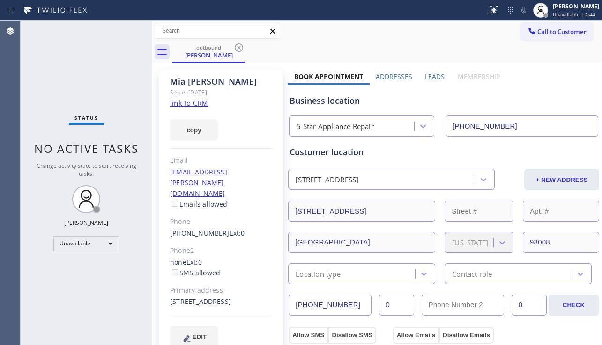
click at [74, 288] on div "Status No active tasks Change activity state to start receiving tasks. [PERSON_…" at bounding box center [86, 183] width 131 height 325
click at [242, 50] on icon at bounding box center [239, 48] width 8 height 8
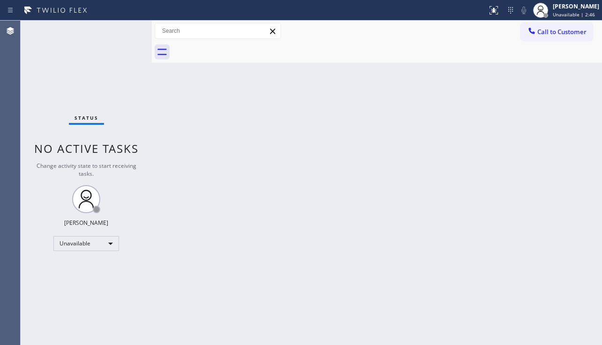
click at [285, 161] on div "Back to Dashboard Change Sender ID Customers Technicians Select a contact Outbo…" at bounding box center [377, 183] width 450 height 325
click at [421, 316] on div "Back to Dashboard Change Sender ID Customers Technicians Select a contact Outbo…" at bounding box center [377, 183] width 450 height 325
